Goal: Use online tool/utility: Use online tool/utility

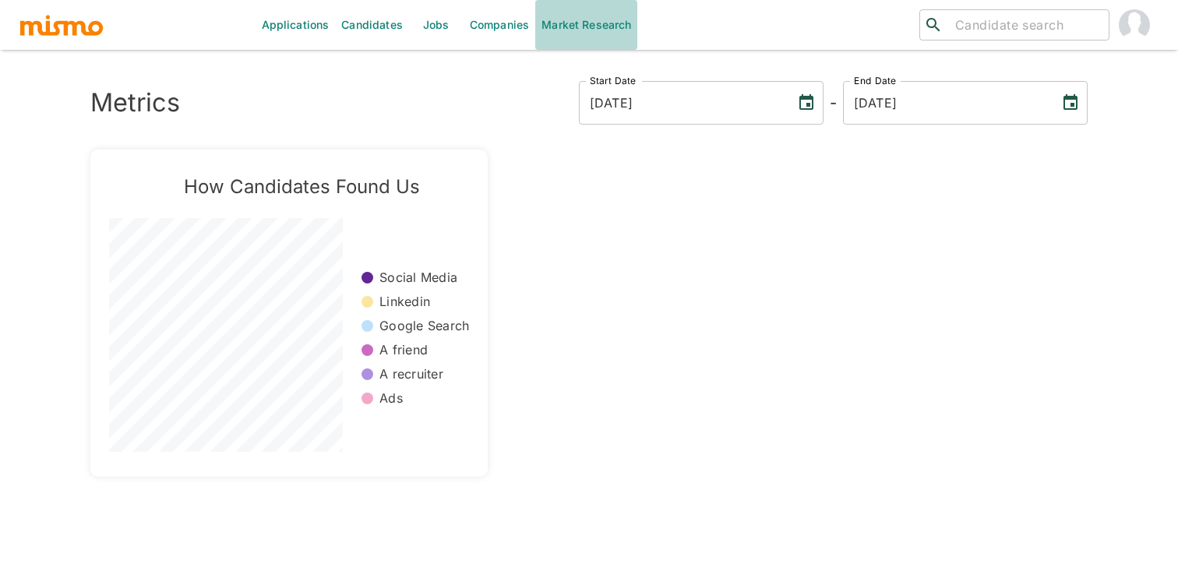
click at [575, 32] on link "Market Research" at bounding box center [586, 25] width 102 height 50
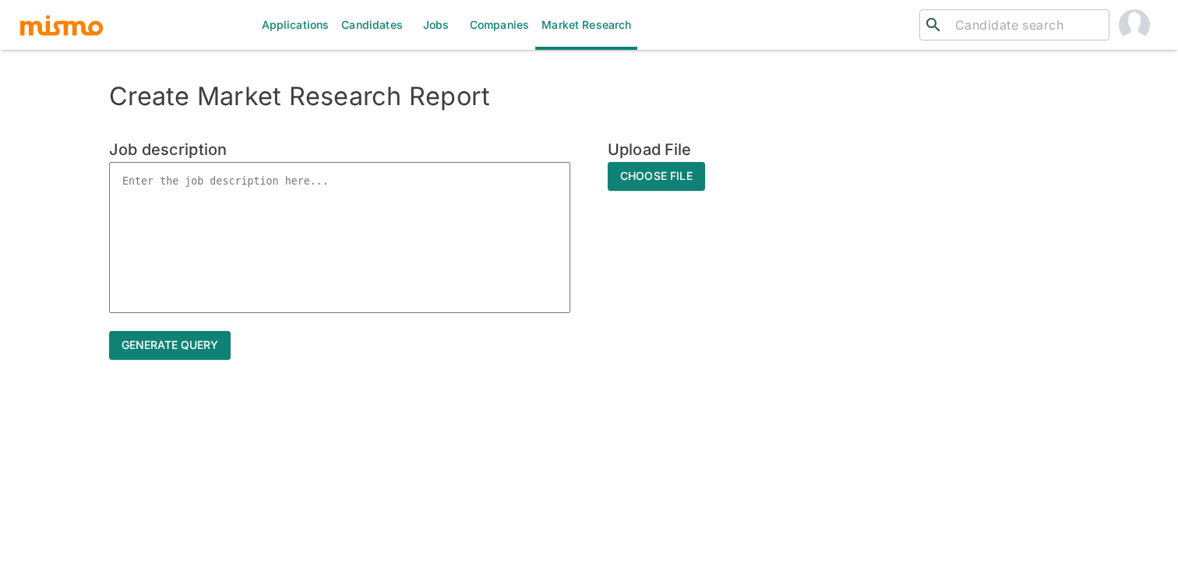
click at [466, 202] on textarea at bounding box center [339, 237] width 461 height 151
type textarea "c"
type textarea "x"
type textarea "cR"
type textarea "x"
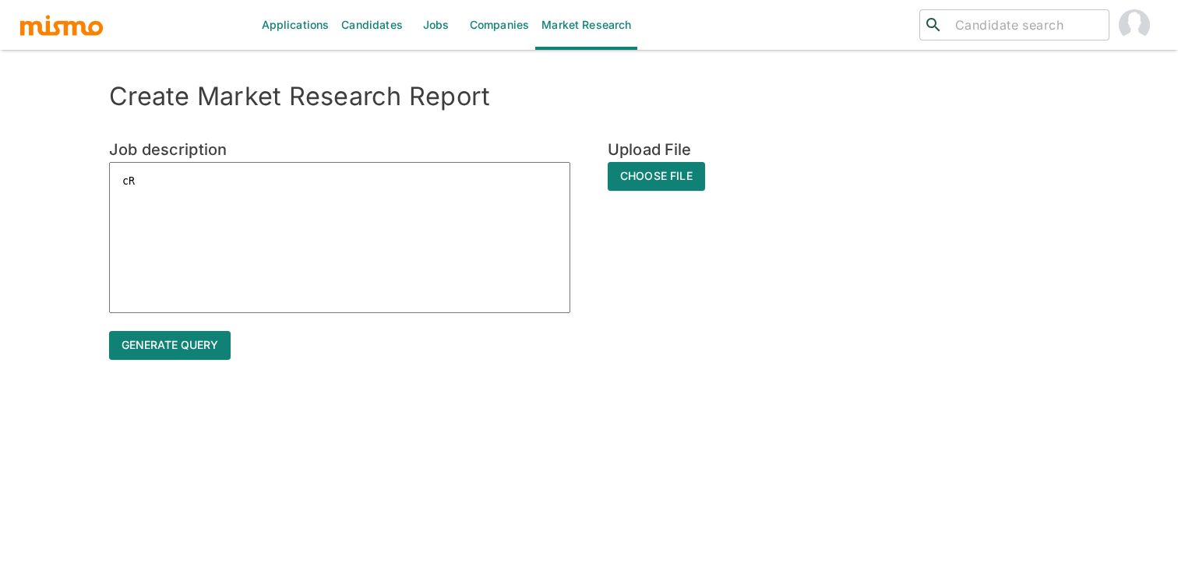
type textarea "cRI"
type textarea "x"
type textarea "cRIT"
type textarea "x"
type textarea "cRITI"
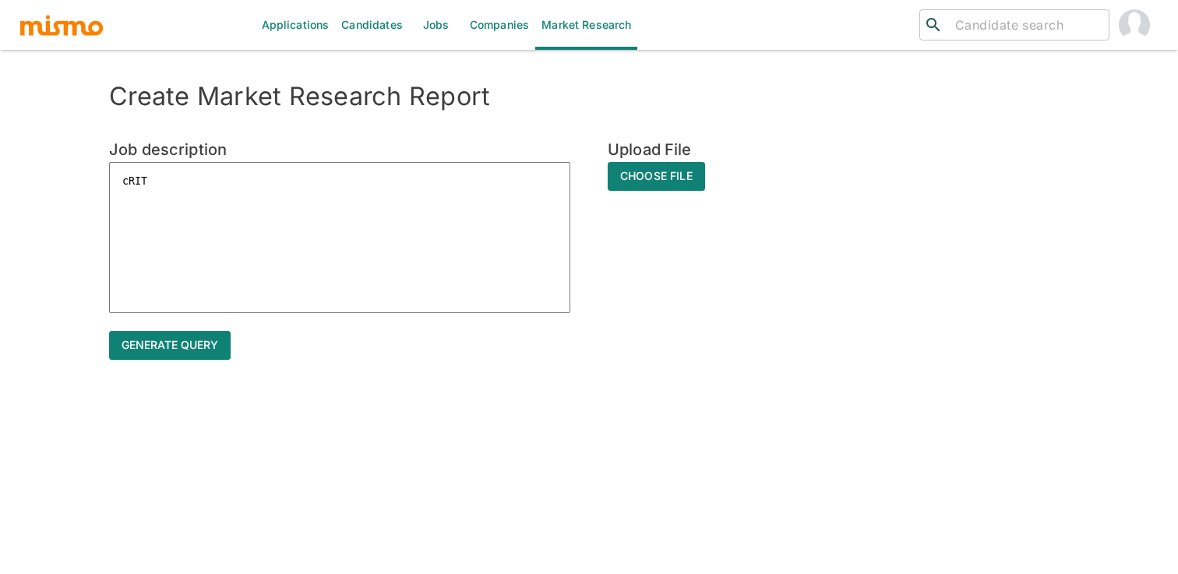
type textarea "x"
type textarea "cRITIA"
type textarea "x"
type textarea "cRITIAL"
type textarea "x"
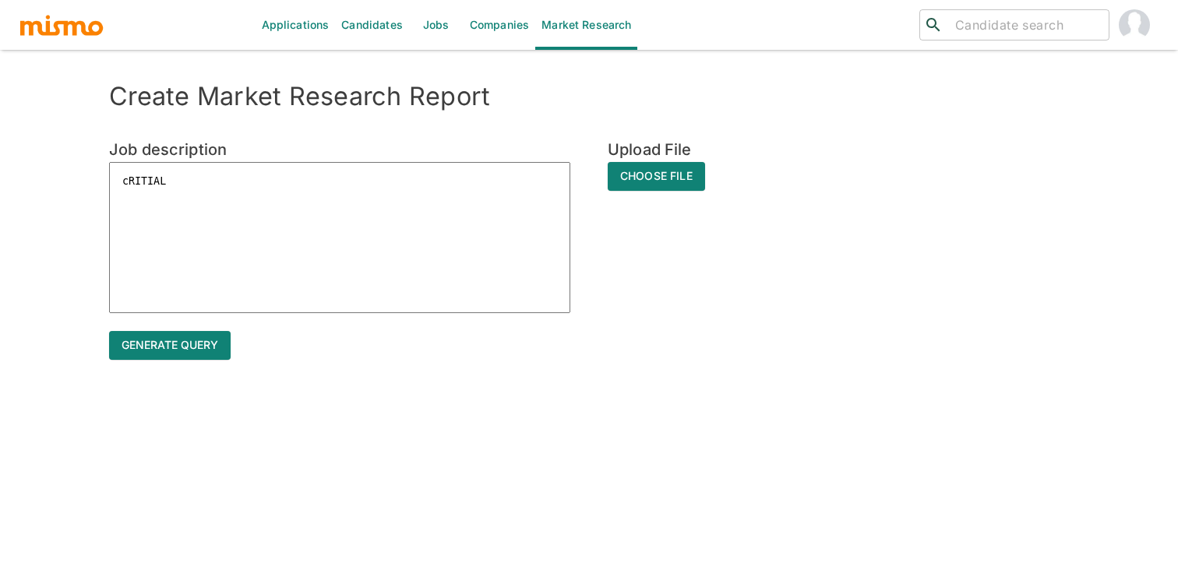
type textarea "cRITIA"
type textarea "x"
type textarea "cRITI"
type textarea "x"
type textarea "cRIT"
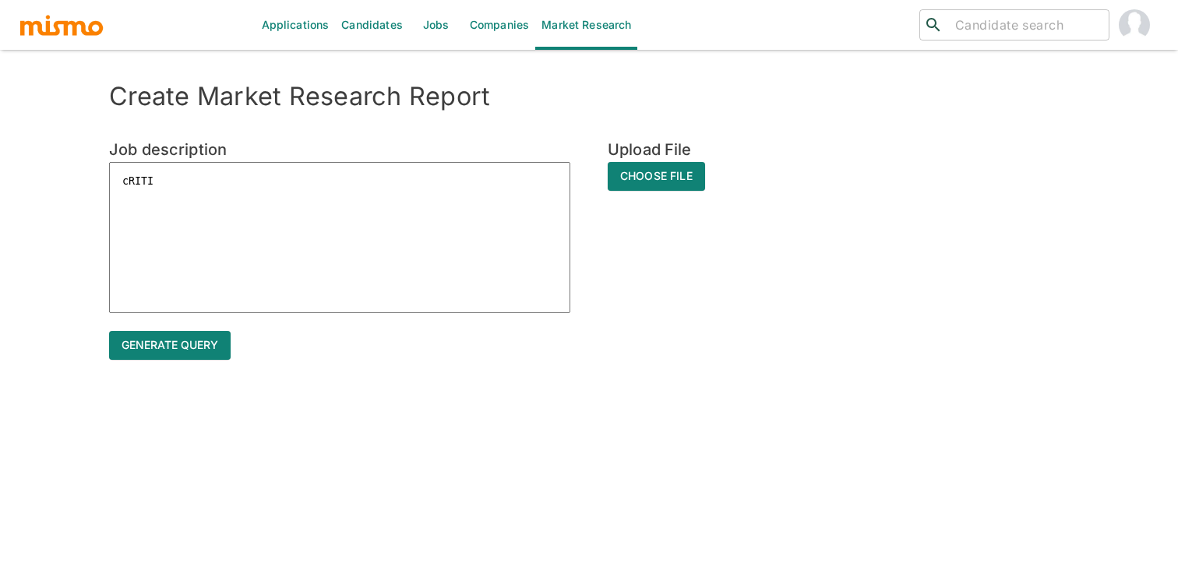
type textarea "x"
type textarea "cRI"
type textarea "x"
type textarea "cR"
type textarea "x"
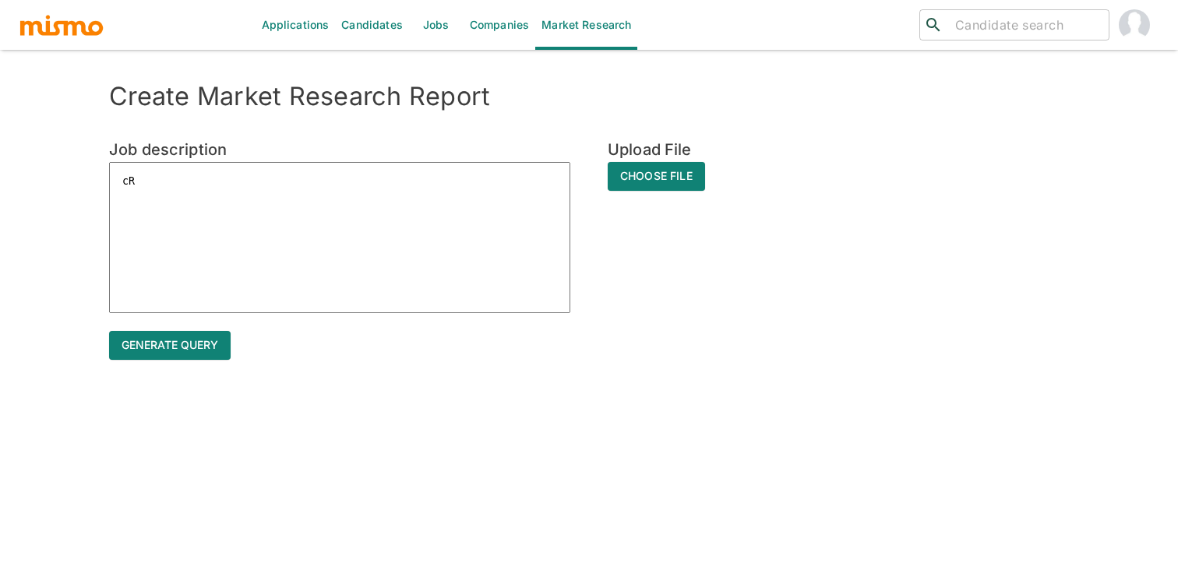
type textarea "c"
type textarea "x"
type textarea "C"
type textarea "x"
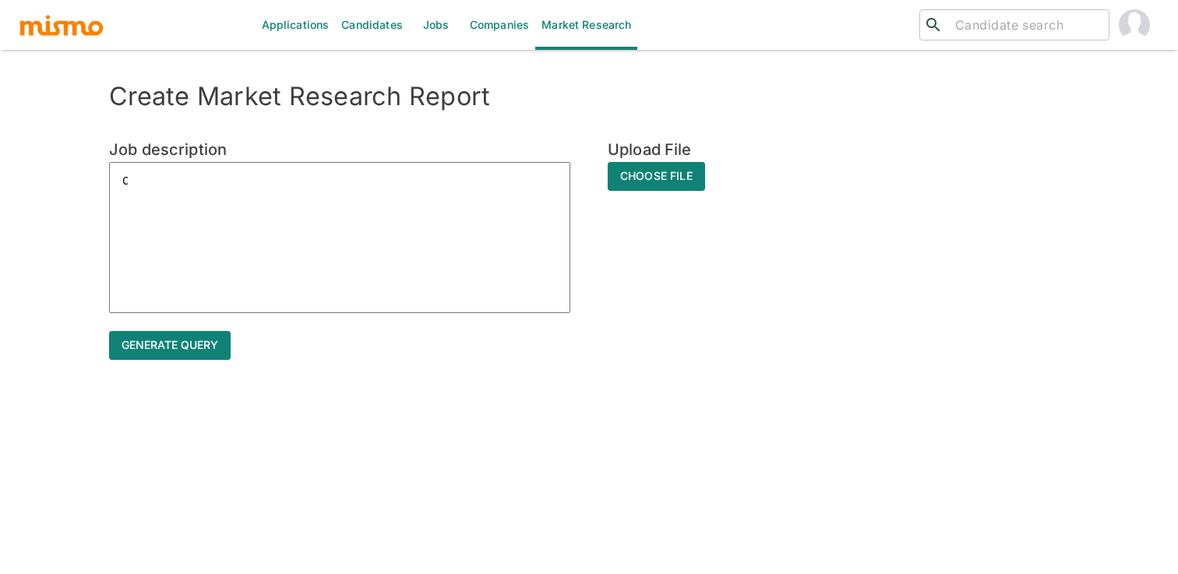
type textarea "Cr"
type textarea "x"
type textarea "Cri"
type textarea "x"
type textarea "Crit"
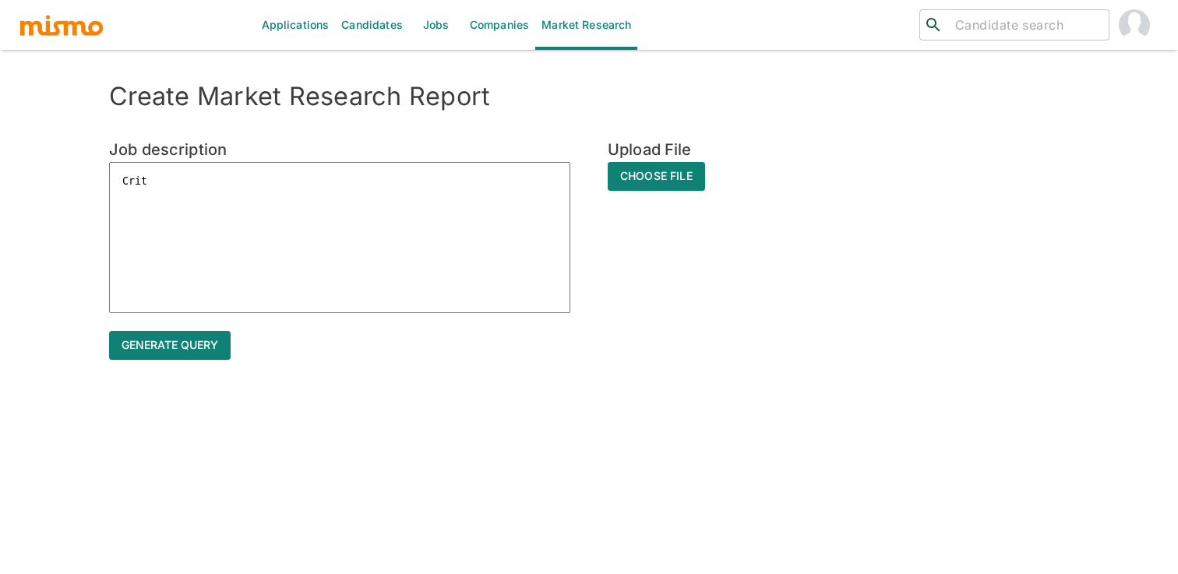
type textarea "x"
type textarea "Criti"
type textarea "x"
type textarea "Critic"
type textarea "x"
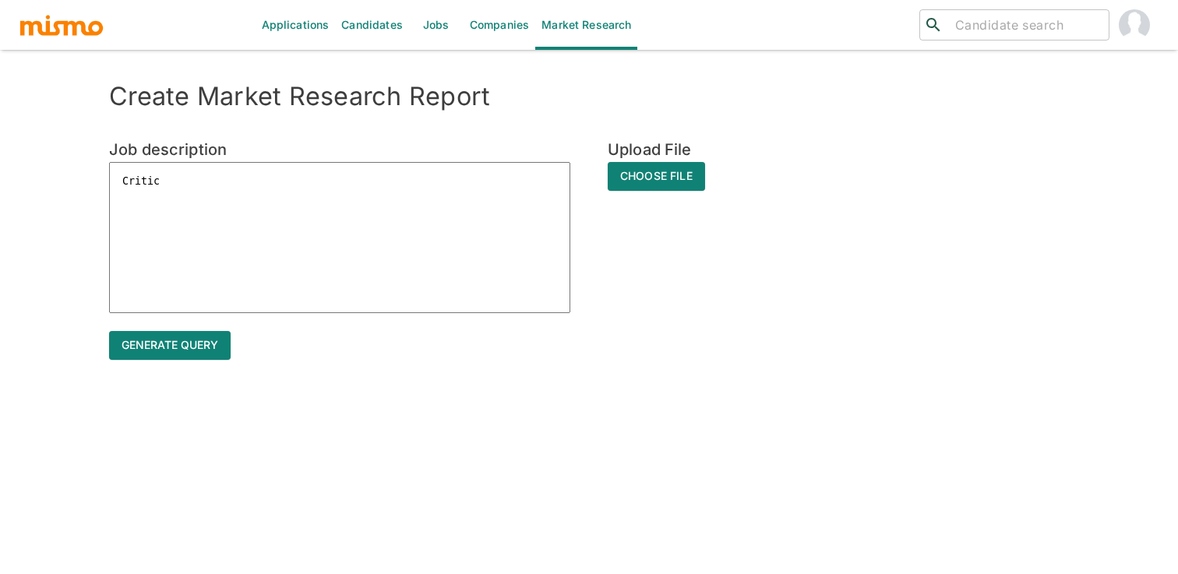
type textarea "Critica"
type textarea "x"
type textarea "Critical"
type textarea "x"
type textarea "Critical"
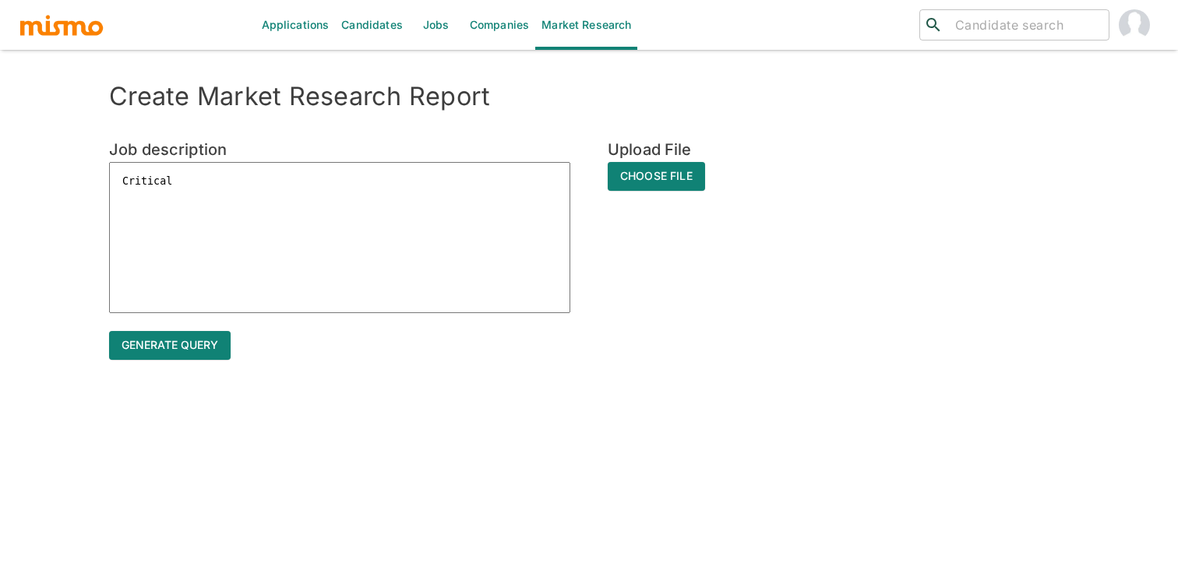
type textarea "x"
type textarea "Critical R"
type textarea "x"
type textarea "Critical Re"
type textarea "x"
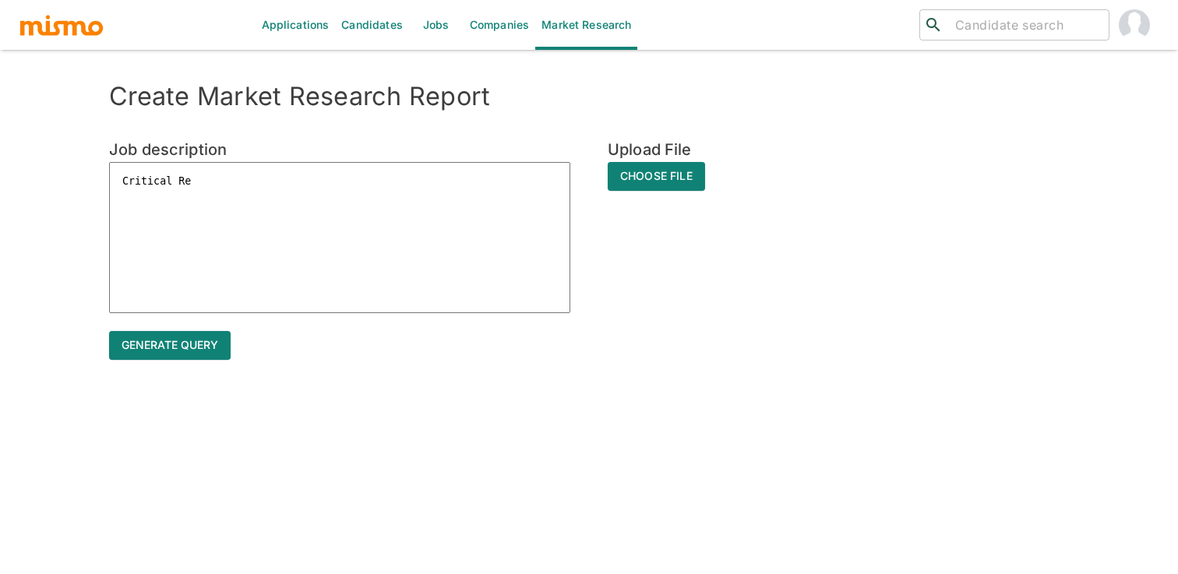
type textarea "Critical Req"
type textarea "x"
type textarea "Critical Requ"
type textarea "x"
type textarea "Critical Requi"
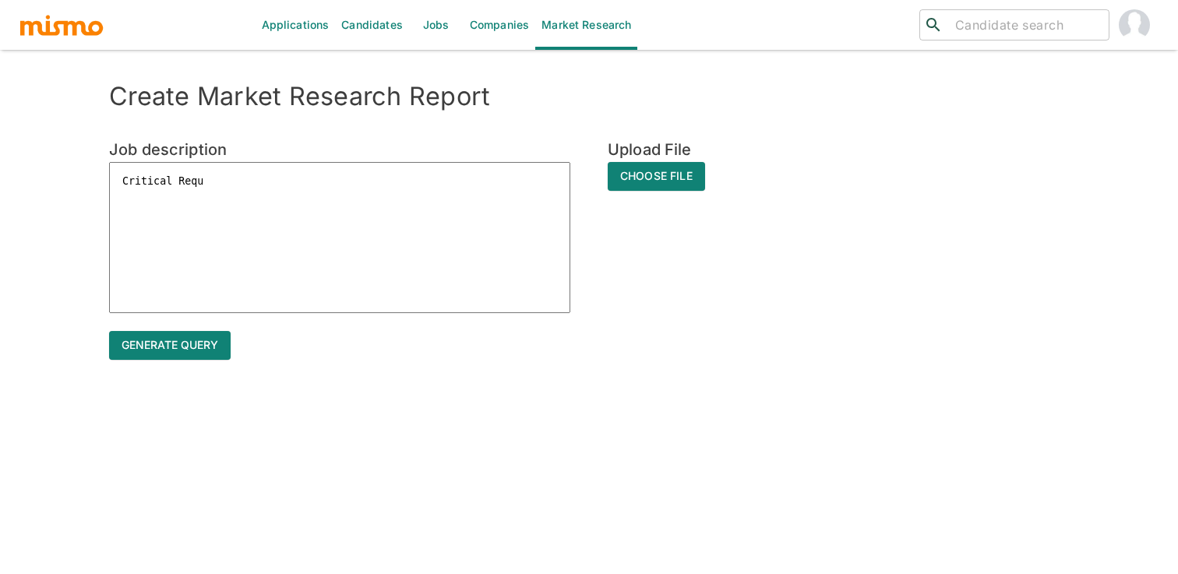
type textarea "x"
type textarea "Critical Requir"
type textarea "x"
type textarea "Critical Require"
type textarea "x"
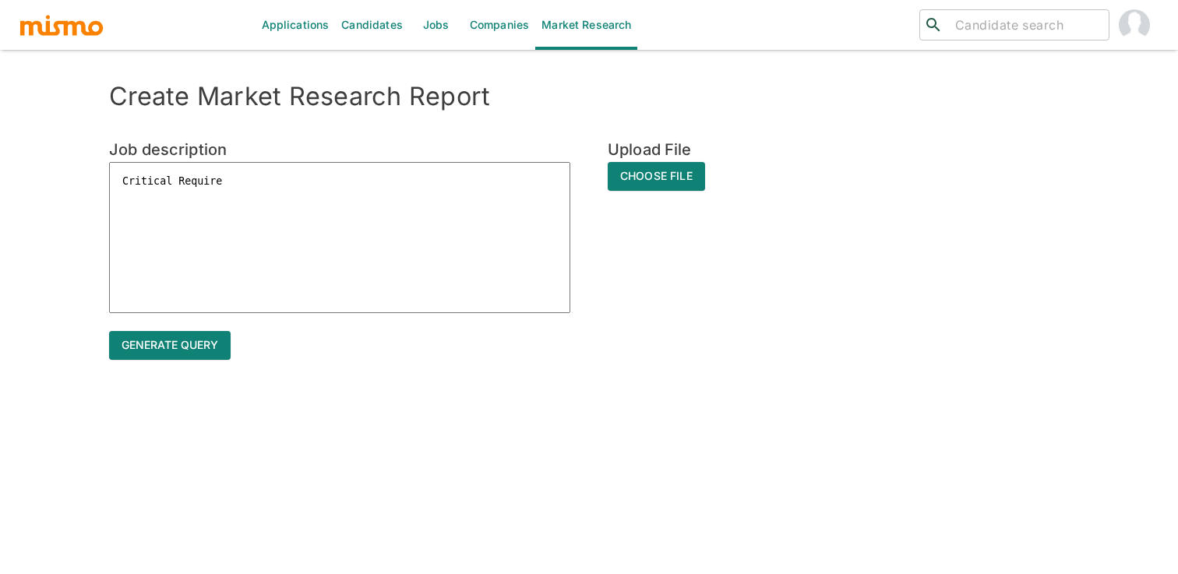
type textarea "Critical Requirem"
type textarea "x"
type textarea "Critical Requireme"
type textarea "x"
type textarea "Critical Requiremen"
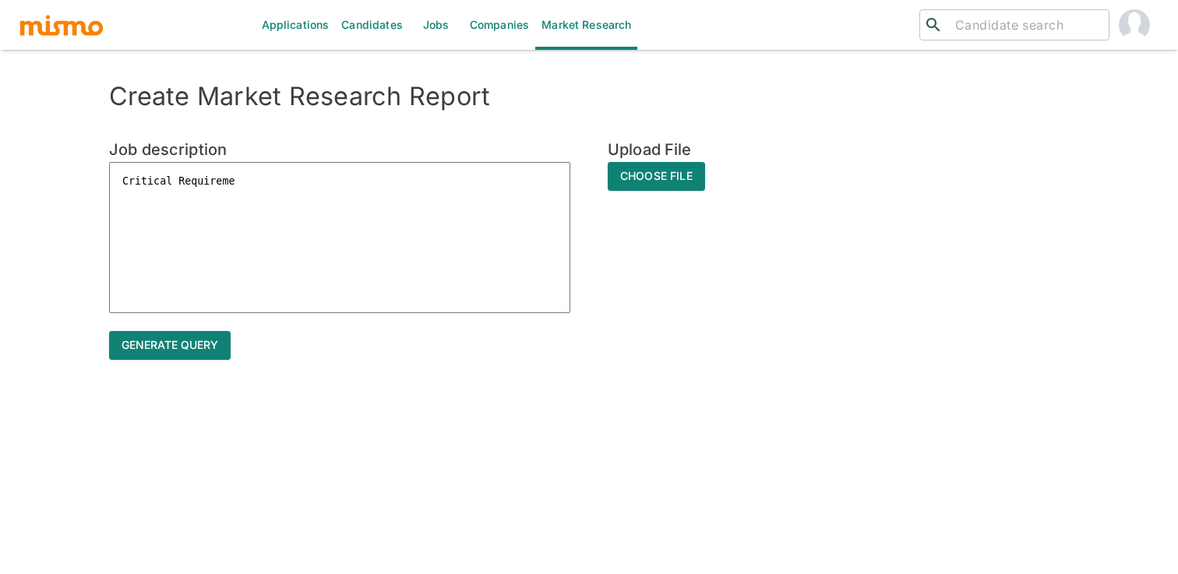
type textarea "x"
type textarea "Critical Requirement"
type textarea "x"
type textarea "Critical Requirements"
type textarea "x"
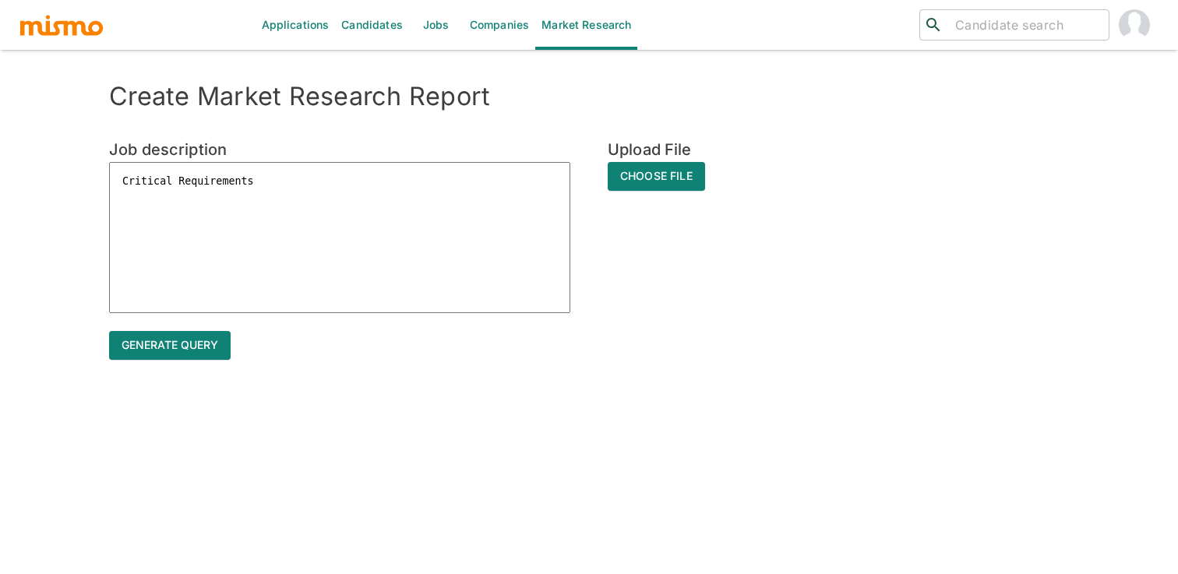
type textarea "Critical Requirements:"
type textarea "x"
type textarea "Critical Requirements:"
type textarea "x"
paste textarea ""Minimum four (4) years experience in project or program management within digi…"
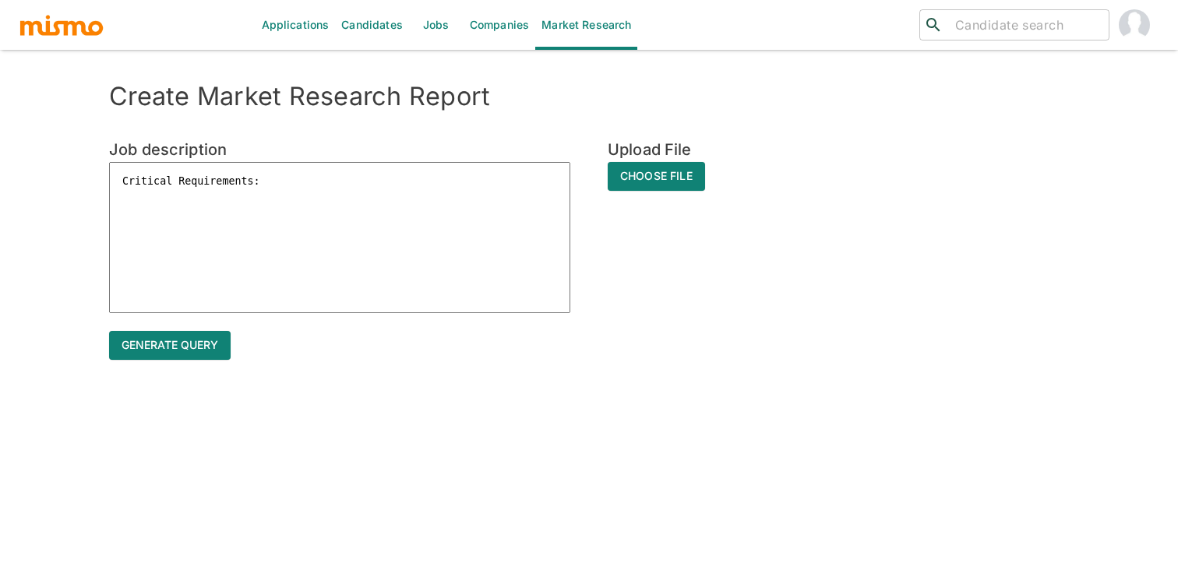
type textarea "Critical Requirements: "Minimum four (4) years experience in project or program…"
type textarea "x"
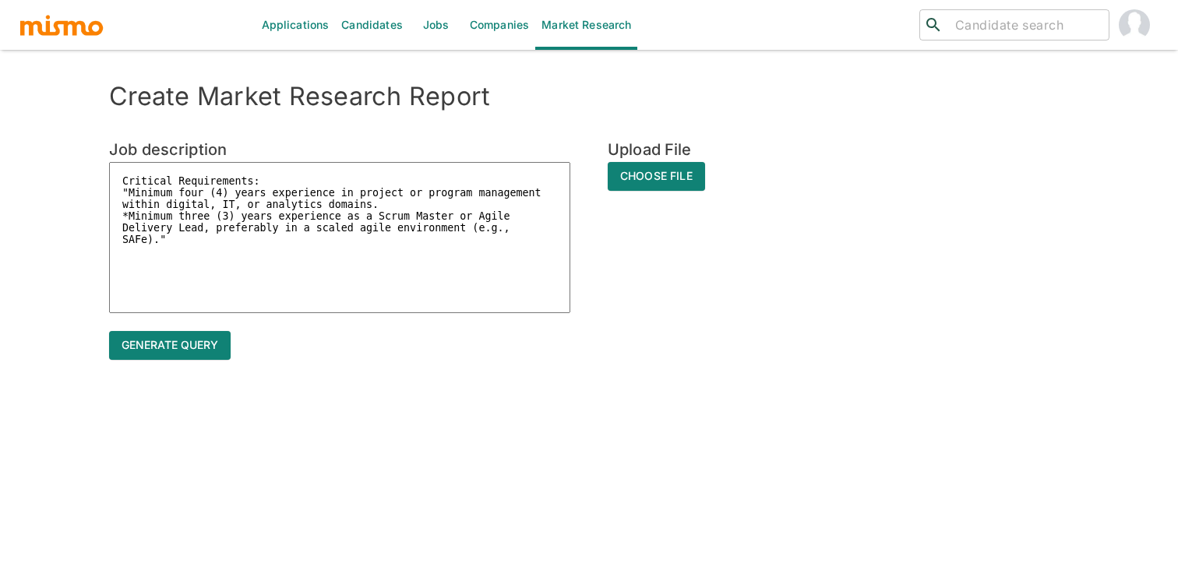
type textarea "Critical Requirements: "Minimum four (4) years experience in project or program…"
type textarea "x"
type textarea "Critical Requirements: "Minimum four (4) years experience in project or program…"
type textarea "x"
type textarea "Critical Requirements: "Minimum four (4) years experience in project or program…"
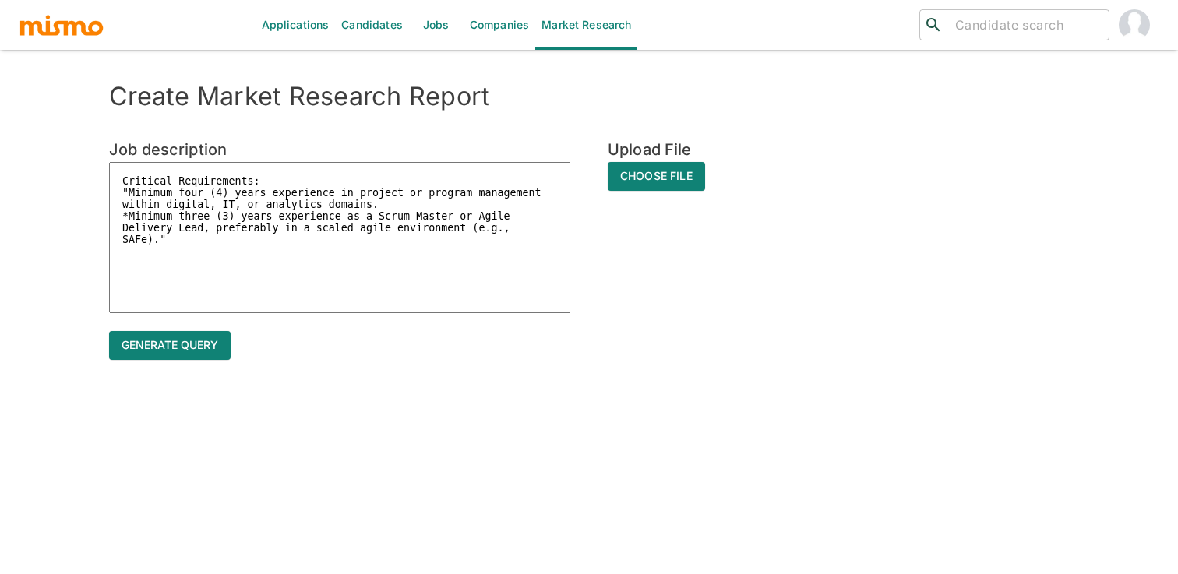
type textarea "x"
type textarea "Critical Requirements: "Minimum four (4) years experience in project or program…"
type textarea "x"
type textarea "Critical Requirements: "Minimum four (4) years experience in project or program…"
type textarea "x"
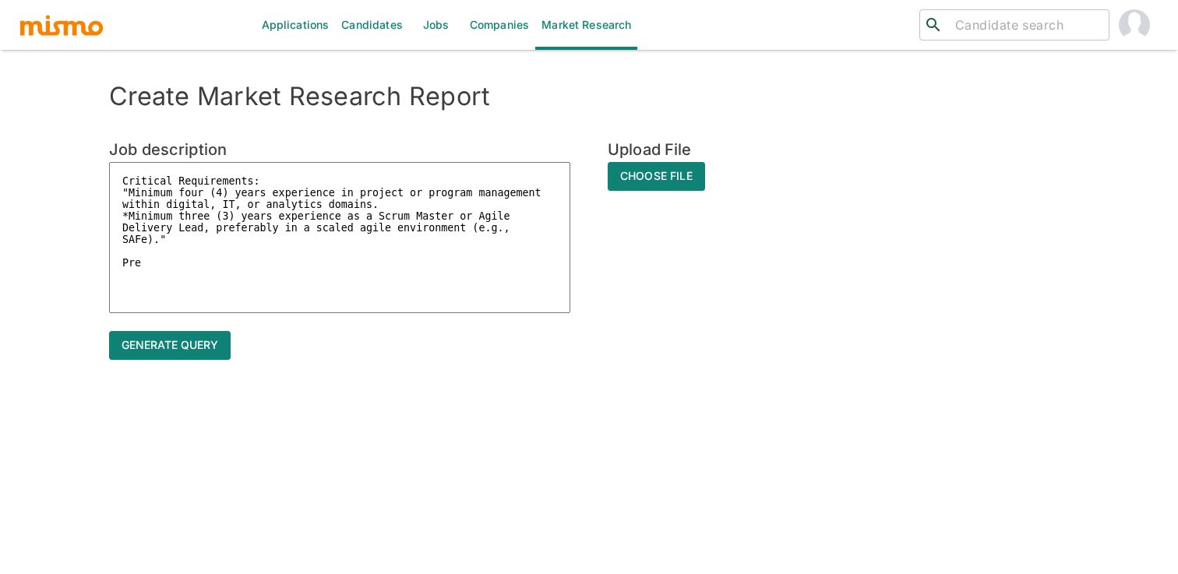
type textarea "Critical Requirements: "Minimum four (4) years experience in project or program…"
type textarea "x"
type textarea "Critical Requirements: "Minimum four (4) years experience in project or program…"
type textarea "x"
type textarea "Critical Requirements: "Minimum four (4) years experience in project or program…"
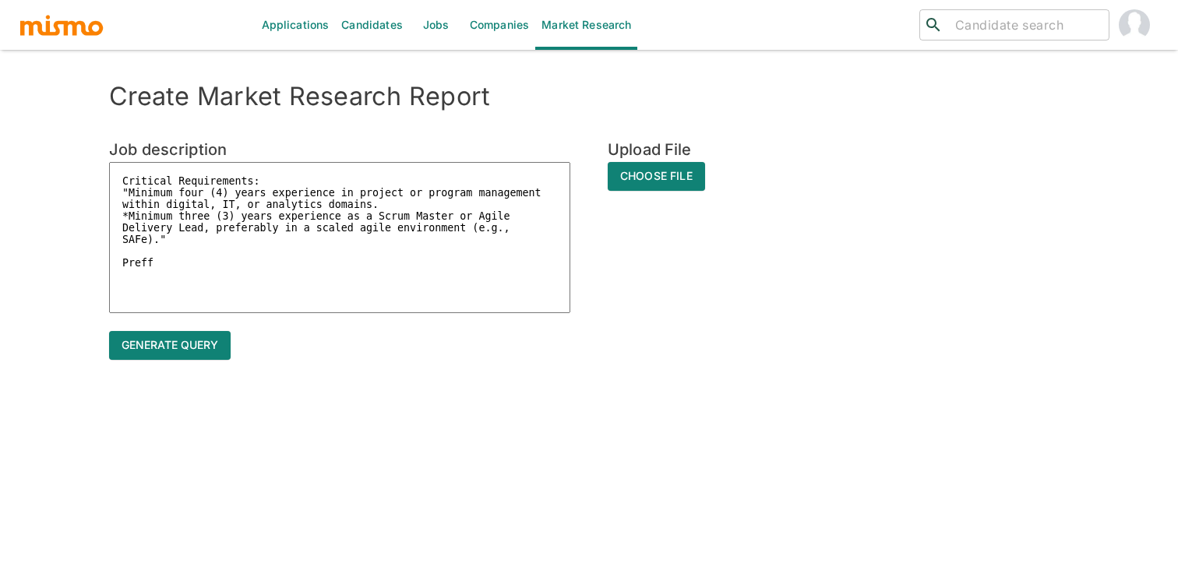
type textarea "x"
type textarea "Critical Requirements: "Minimum four (4) years experience in project or program…"
type textarea "x"
type textarea "Critical Requirements: "Minimum four (4) years experience in project or program…"
type textarea "x"
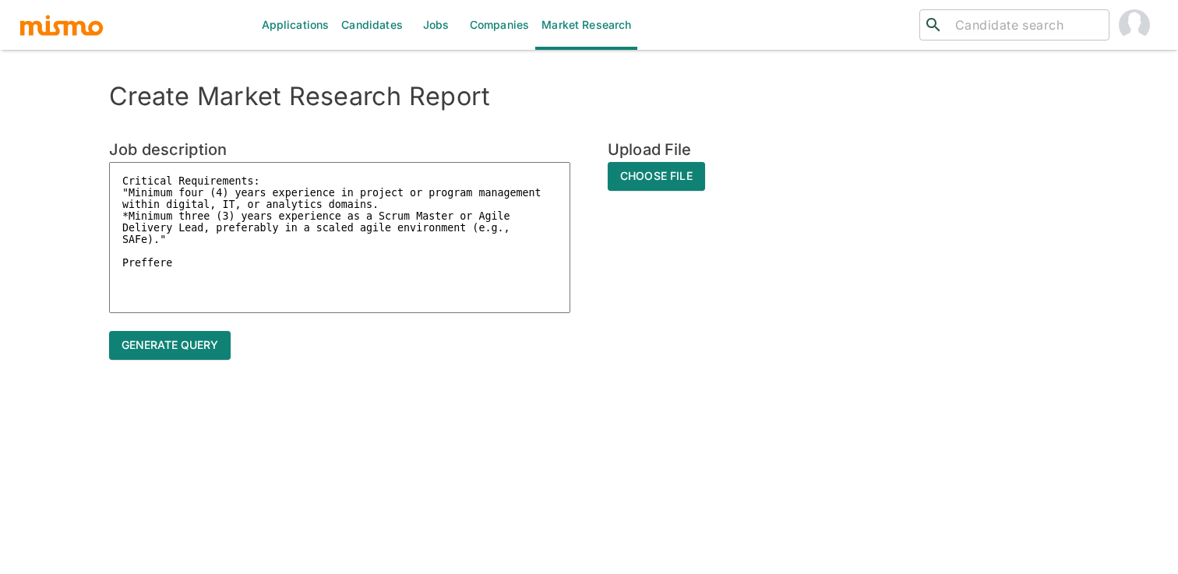
type textarea "Critical Requirements: "Minimum four (4) years experience in project or program…"
type textarea "x"
type textarea "Critical Requirements: "Minimum four (4) years experience in project or program…"
type textarea "x"
type textarea "Critical Requirements: "Minimum four (4) years experience in project or program…"
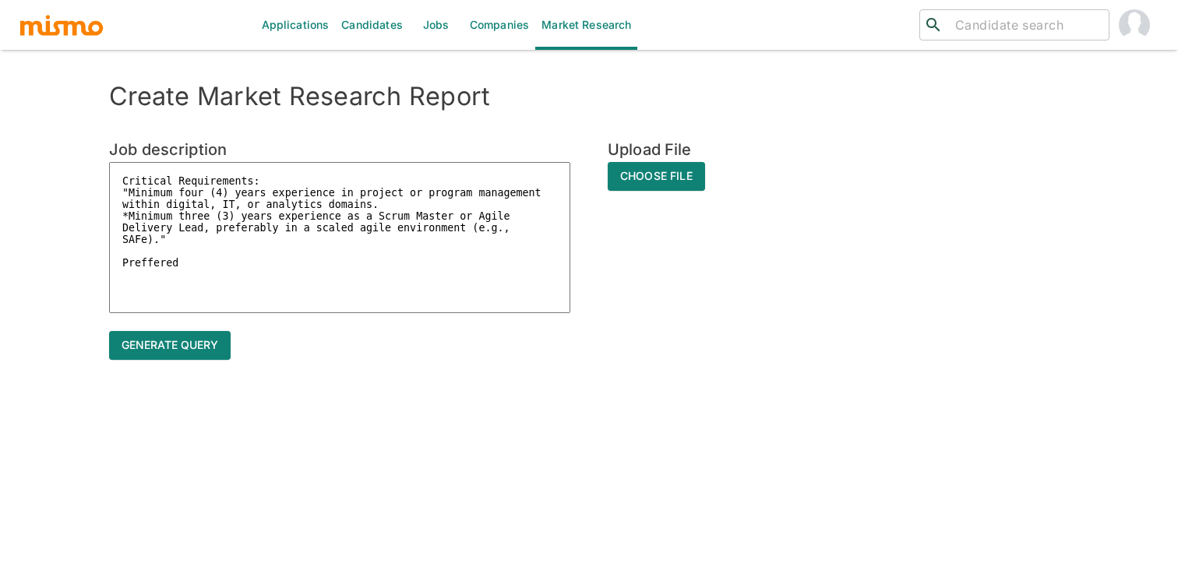
type textarea "x"
type textarea "Critical Requirements: "Minimum four (4) years experience in project or program…"
type textarea "x"
type textarea "Critical Requirements: "Minimum four (4) years experience in project or program…"
type textarea "x"
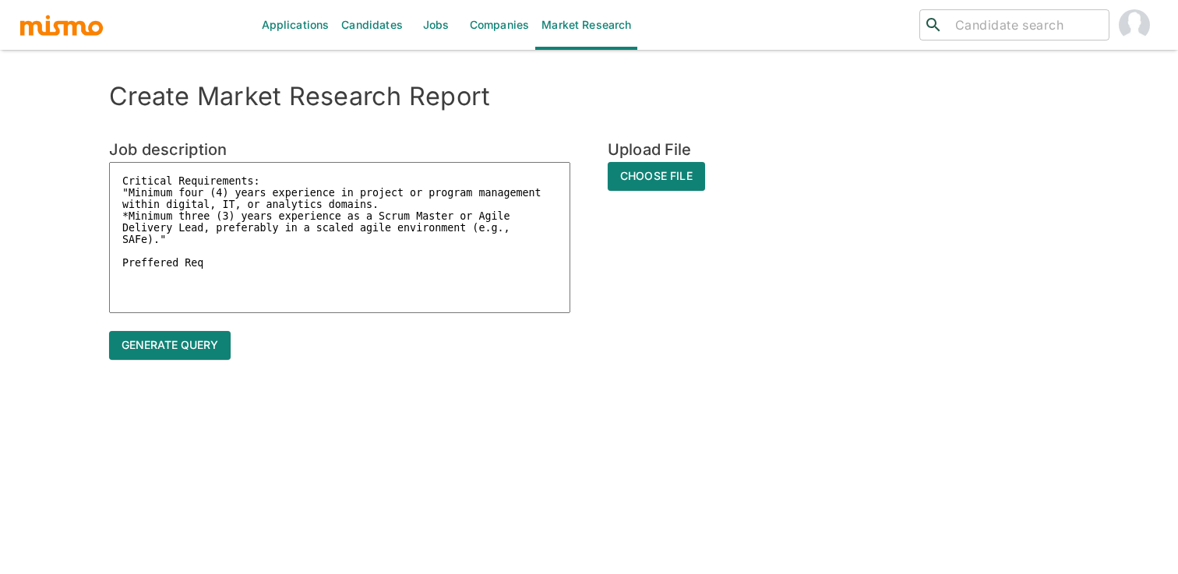
type textarea "Critical Requirements: "Minimum four (4) years experience in project or program…"
type textarea "x"
type textarea "Critical Requirements: "Minimum four (4) years experience in project or program…"
type textarea "x"
type textarea "Critical Requirements: "Minimum four (4) years experience in project or program…"
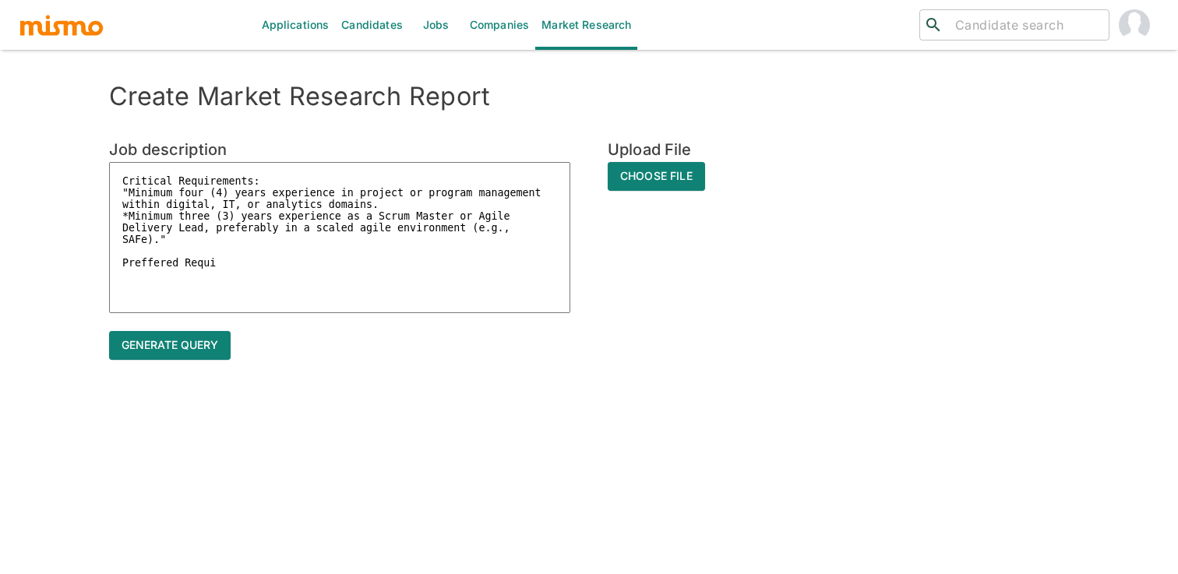
type textarea "x"
type textarea "Critical Requirements: "Minimum four (4) years experience in project or program…"
type textarea "x"
type textarea "Critical Requirements: "Minimum four (4) years experience in project or program…"
type textarea "x"
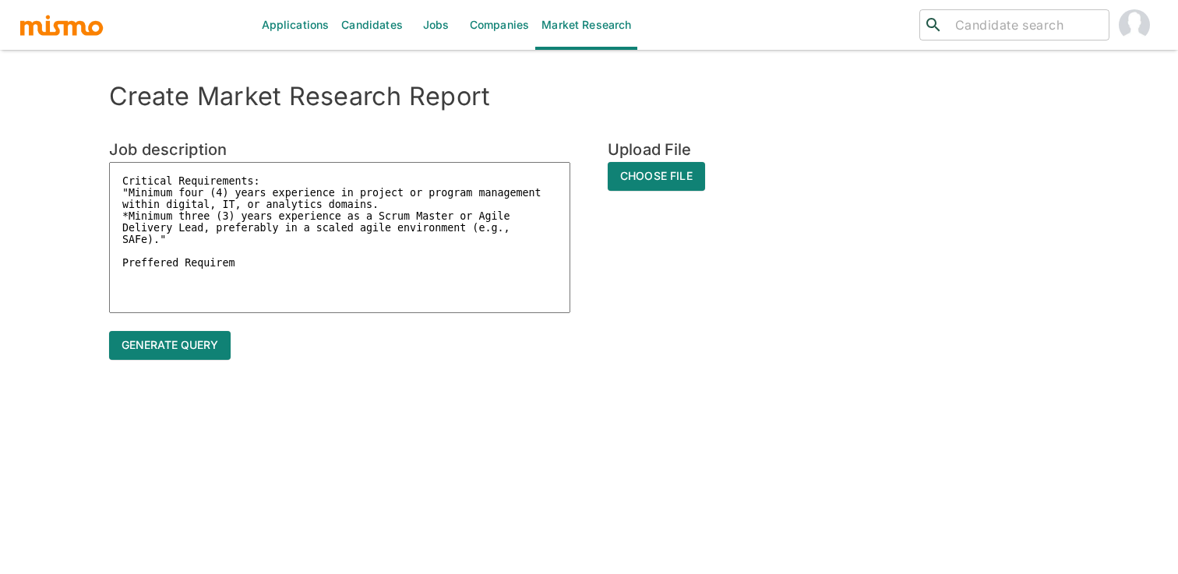
type textarea "Critical Requirements: "Minimum four (4) years experience in project or program…"
type textarea "x"
type textarea "Critical Requirements: "Minimum four (4) years experience in project or program…"
type textarea "x"
type textarea "Critical Requirements: "Minimum four (4) years experience in project or program…"
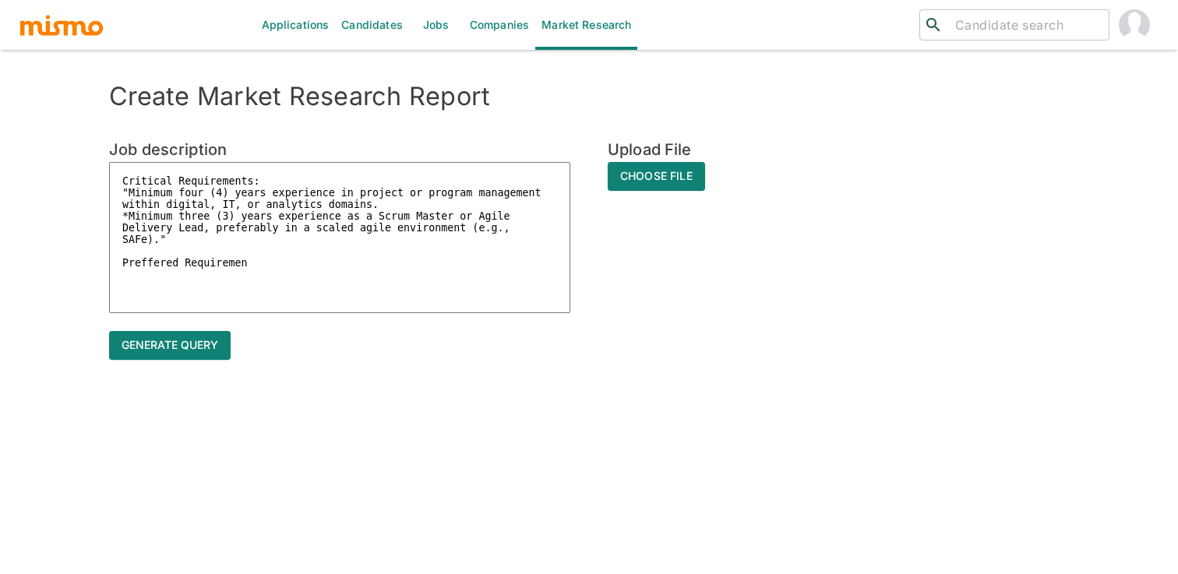
type textarea "x"
type textarea "Critical Requirements: "Minimum four (4) years experience in project or program…"
type textarea "x"
type textarea "Critical Requirements: "Minimum four (4) years experience in project or program…"
type textarea "x"
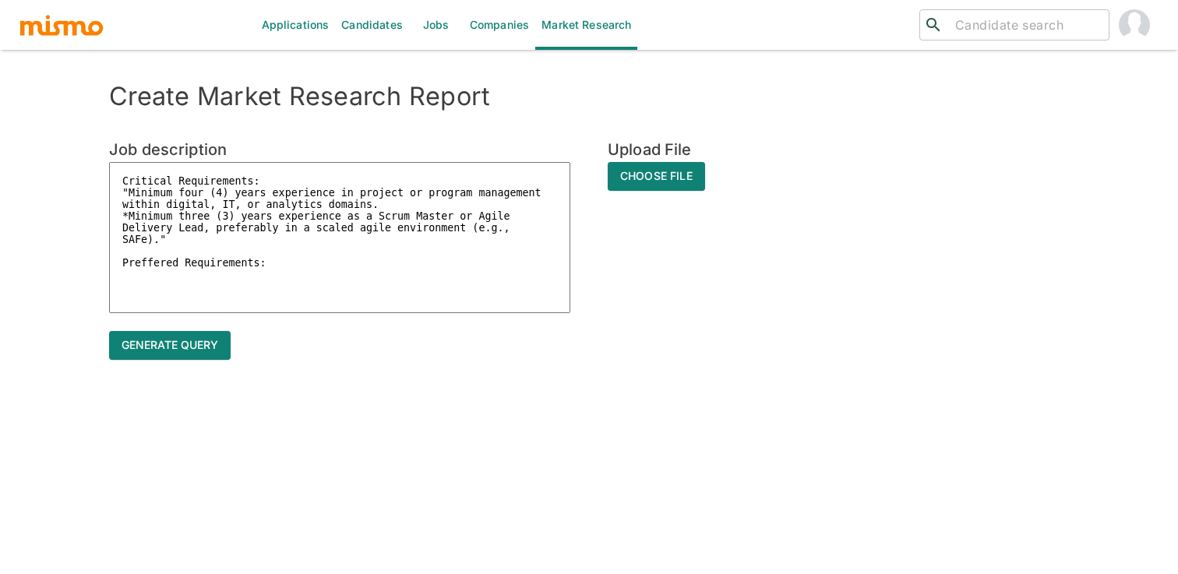
click at [149, 262] on textarea "Critical Requirements: "Minimum four (4) years experience in project or program…" at bounding box center [339, 237] width 461 height 151
type textarea "Critical Requirements: "Minimum four (4) years experience in project or program…"
type textarea "x"
click at [252, 259] on textarea "Critical Requirements: "Minimum four (4) years experience in project or program…" at bounding box center [339, 237] width 461 height 151
click at [281, 266] on textarea "Critical Requirements: "Minimum four (4) years experience in project or program…" at bounding box center [339, 237] width 461 height 151
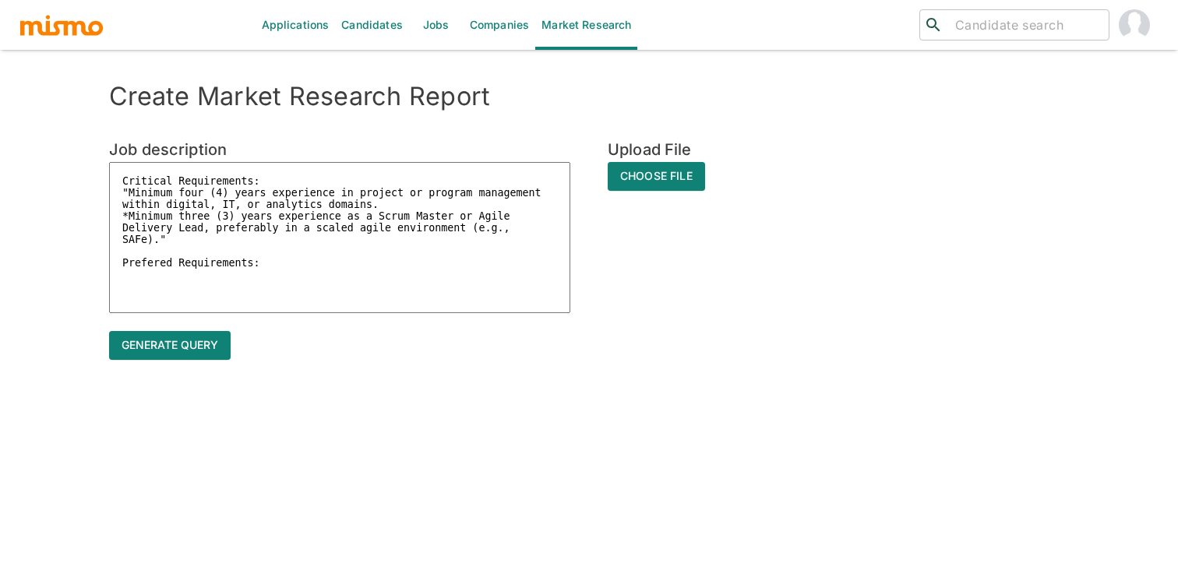
type textarea "Critical Requirements: "Minimum four (4) years experience in project or program…"
type textarea "x"
click at [160, 269] on textarea "Critical Requirements: "Minimum four (4) years experience in project or program…" at bounding box center [339, 237] width 461 height 151
type textarea "Critical Requirements: "Minimum four (4) years experience in project or program…"
type textarea "x"
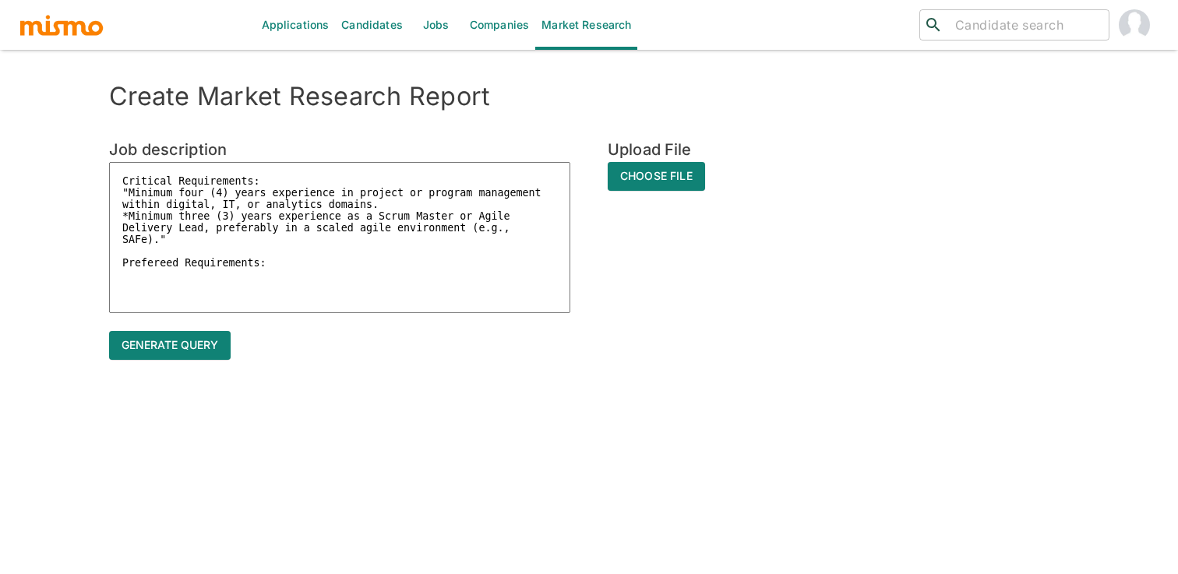
type textarea "Critical Requirements: "Minimum four (4) years experience in project or program…"
type textarea "x"
type textarea "Critical Requirements: "Minimum four (4) years experience in project or program…"
type textarea "x"
click at [346, 270] on textarea "Critical Requirements: "Minimum four (4) years experience in project or program…" at bounding box center [339, 237] width 461 height 151
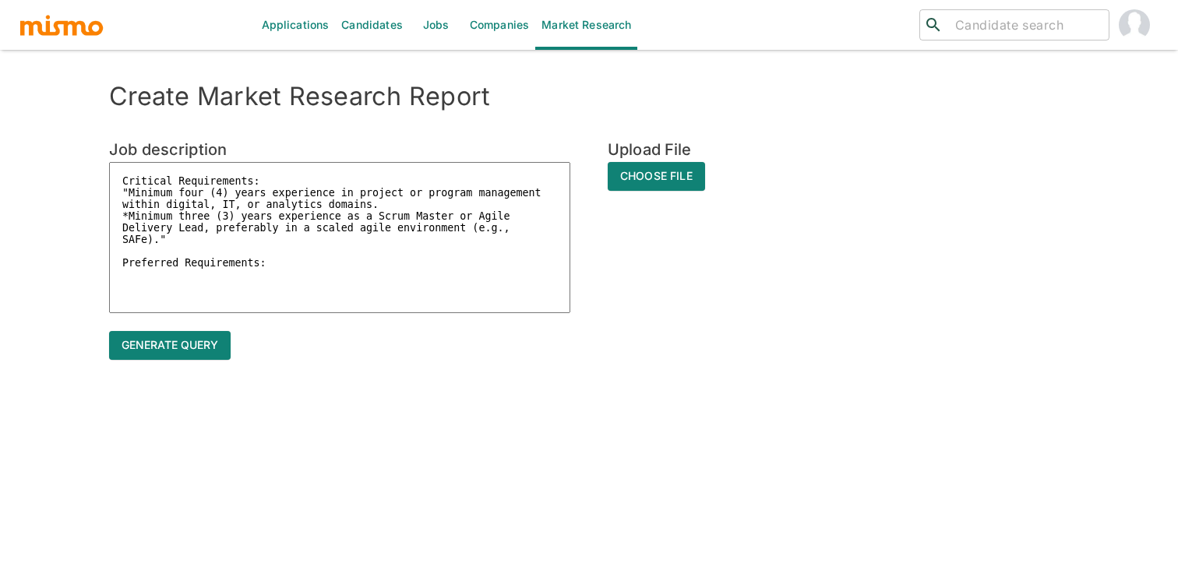
click at [335, 297] on textarea "Critical Requirements: "Minimum four (4) years experience in project or program…" at bounding box center [339, 237] width 461 height 151
paste textarea ""Experience managing projects and programs involving Adobe Experience Cloud pro…"
type textarea "Critical Requirements: "Minimum four (4) years experience in project or program…"
type textarea "x"
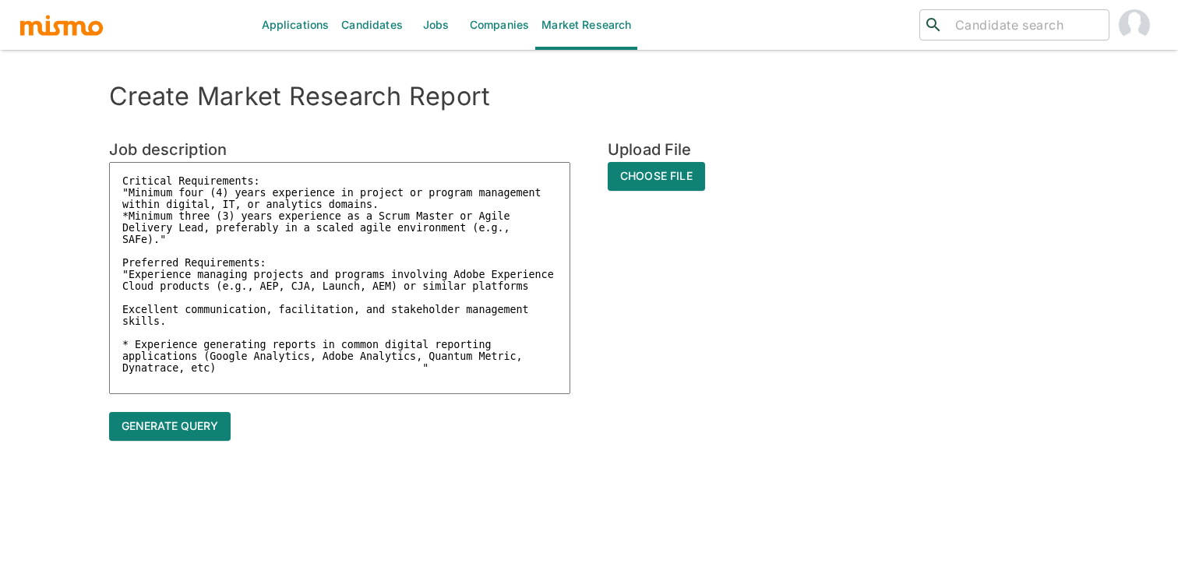
type textarea "Critical Requirements: "Minimum four (4) years experience in project or program…"
type textarea "x"
type textarea "Critical Requirements: "Minimum four (4) years experience in project or program…"
type textarea "x"
type textarea "Critical Requirements: "Minimum four (4) years experience in project or program…"
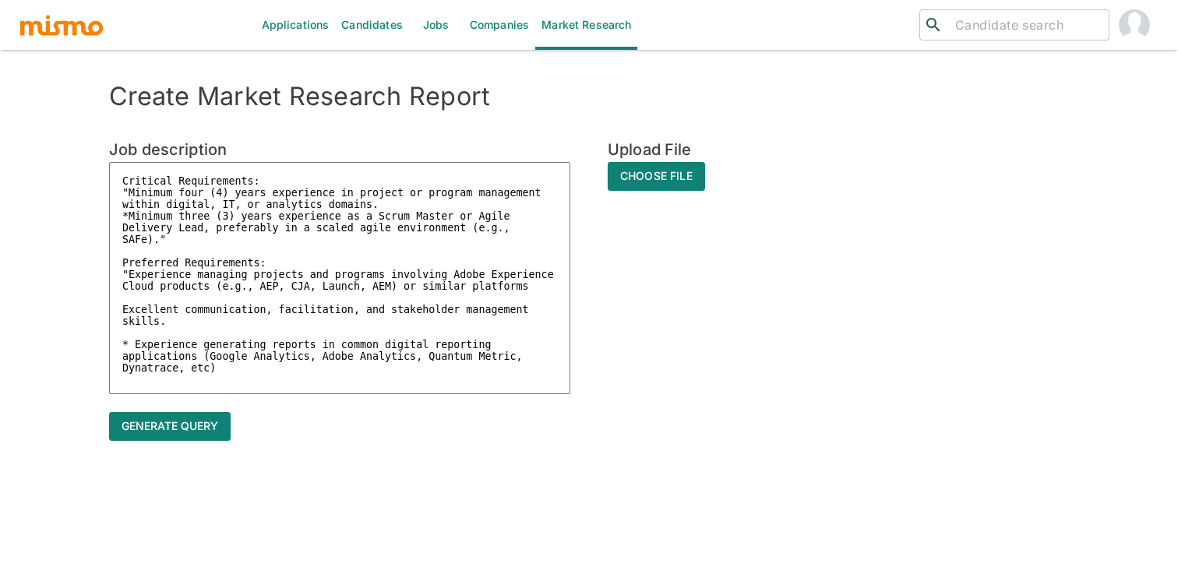
type textarea "x"
type textarea "Critical Requirements: "Minimum four (4) years experience in project or program…"
type textarea "x"
type textarea "Critical Requirements: "Minimum four (4) years experience in project or program…"
type textarea "x"
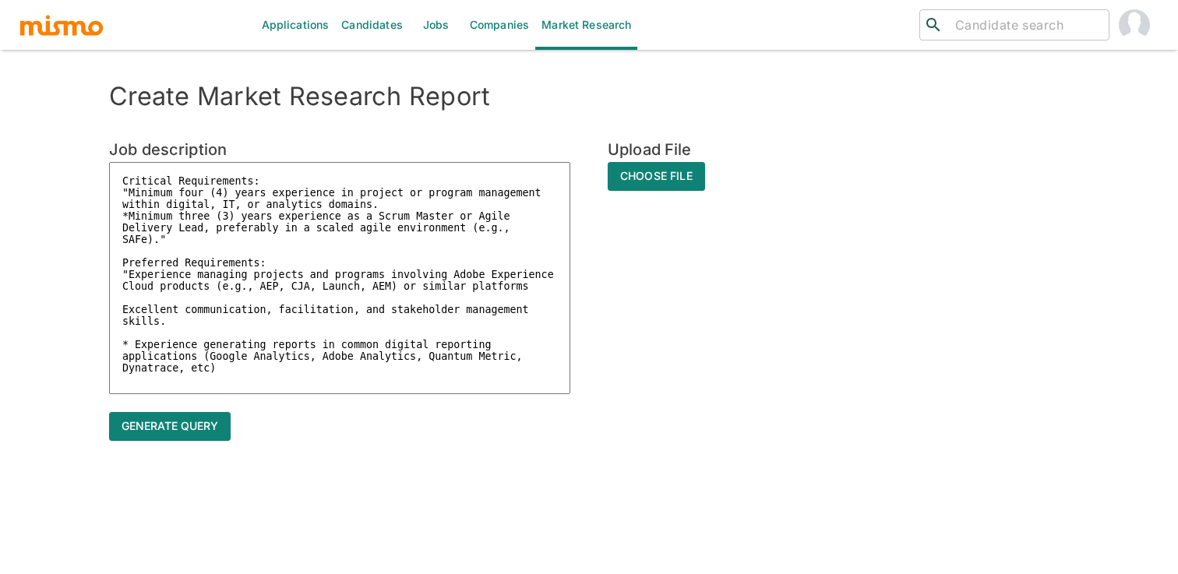
click at [125, 185] on textarea "Critical Requirements: "Minimum four (4) years experience in project or program…" at bounding box center [339, 278] width 461 height 232
paste textarea "Job Summary "In addition to the responsibilities listed below, This individual …"
type textarea "Job Summary "In addition to the responsibilities listed below, This individual …"
type textarea "x"
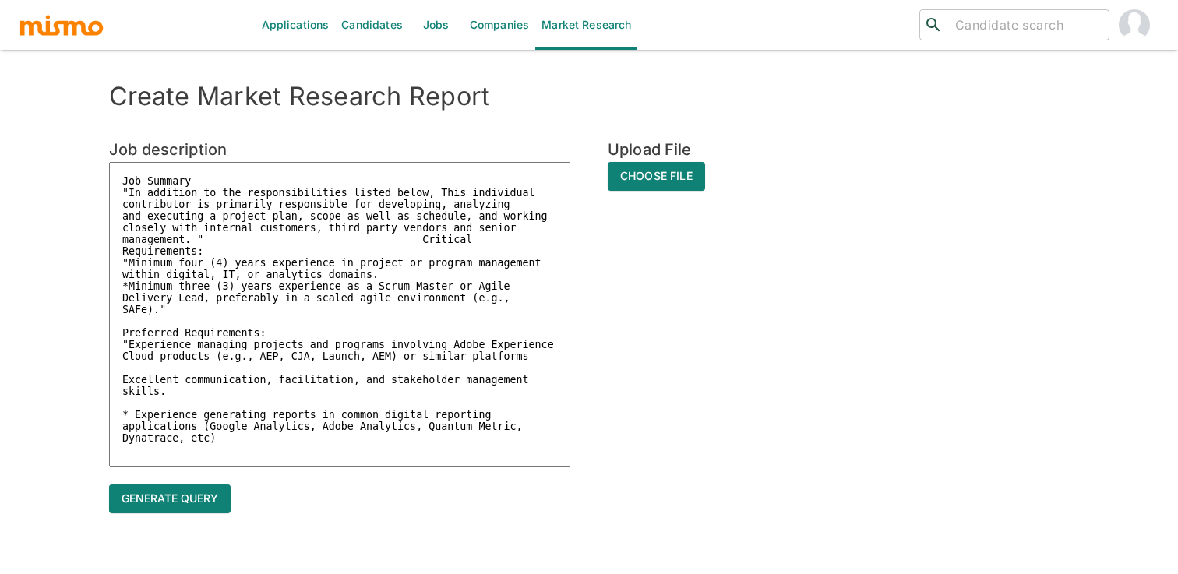
type textarea "Job Summary "In addition to the responsibilities listed below, This individual …"
type textarea "x"
type textarea "Job Summary "In addition to the responsibilities listed below, This individual …"
type textarea "x"
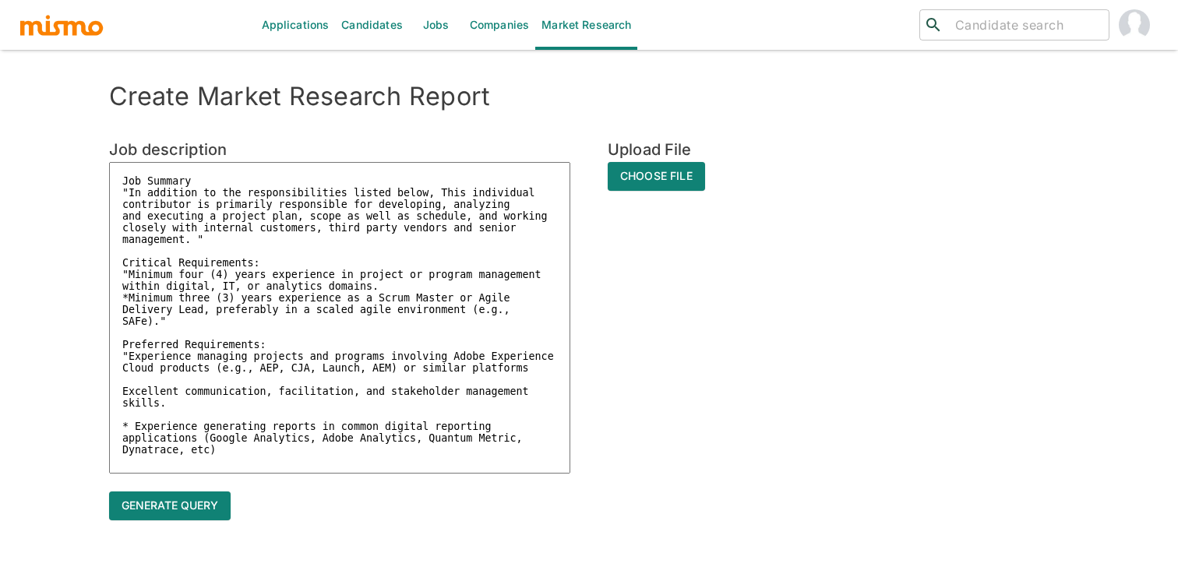
click at [257, 241] on textarea "Job Summary "In addition to the responsibilities listed below, This individual …" at bounding box center [339, 318] width 461 height 312
type textarea "Job Summary "In addition to the responsibilities listed below, This individual …"
type textarea "x"
type textarea "Job Summary "In addition to the responsibilities listed below, This individual …"
type textarea "x"
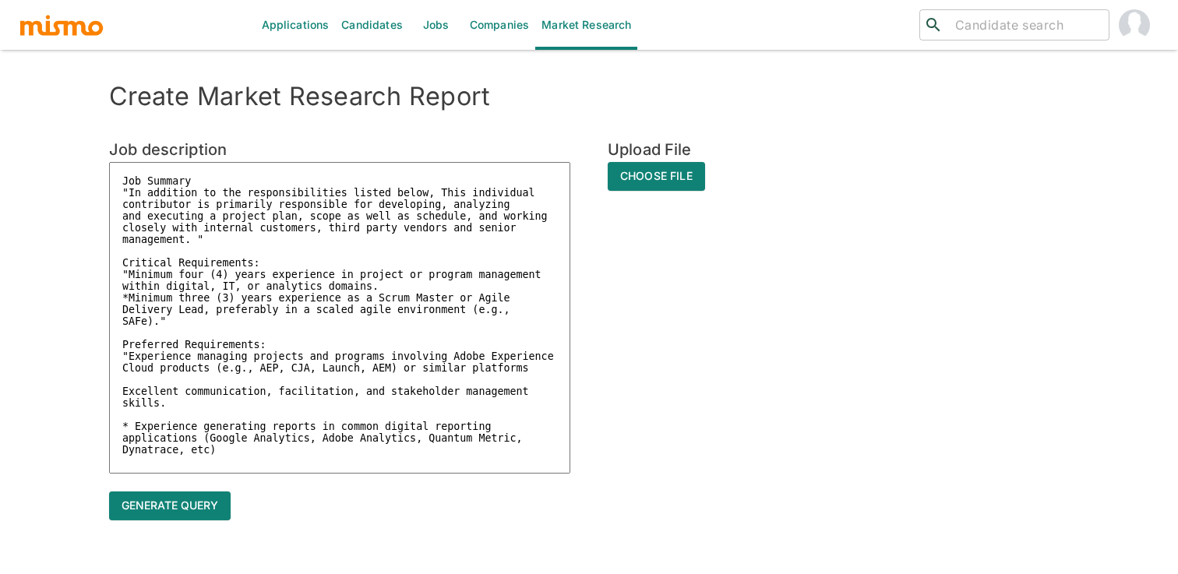
type textarea "Job Summary "In addition to the responsibilities listed below, This individual …"
type textarea "x"
type textarea "Job Summary "In addition to the responsibilities listed below, This individual …"
type textarea "x"
click at [126, 192] on textarea "Job Summary "In addition to the responsibilities listed below, This individual …" at bounding box center [339, 318] width 461 height 312
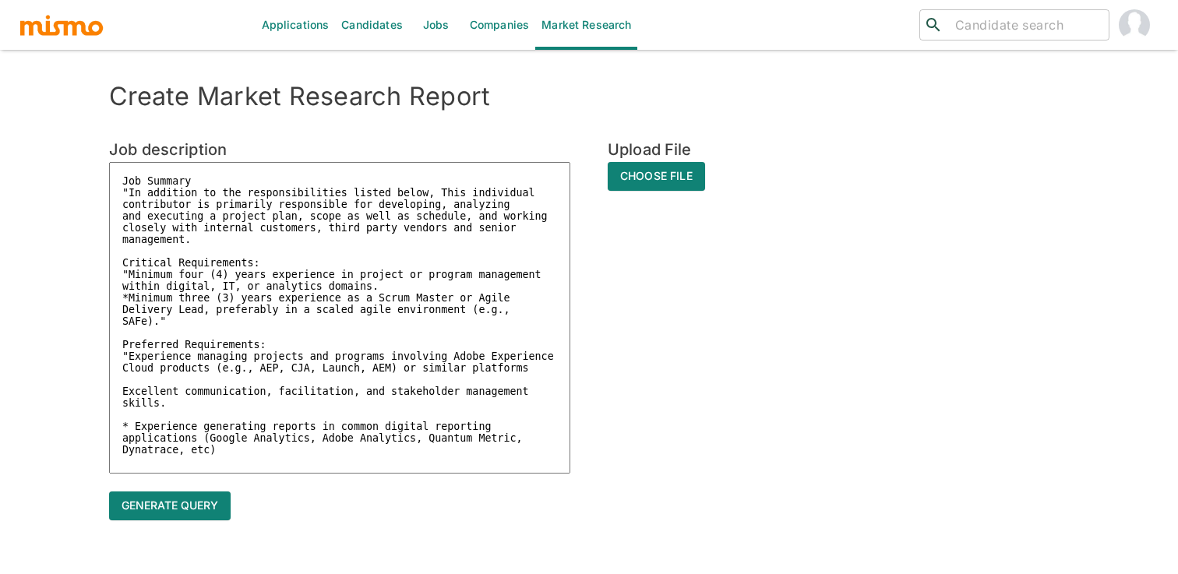
type textarea "Job Summary In addition to the responsibilities listed below, This individual c…"
type textarea "x"
click at [222, 239] on textarea "Job Summary In addition to the responsibilities listed below, This individual c…" at bounding box center [339, 318] width 461 height 312
click at [130, 356] on textarea "Job Summary In addition to the responsibilities listed below, This individual c…" at bounding box center [339, 318] width 461 height 312
type textarea "Job Summary In addition to the responsibilities listed below, This individual c…"
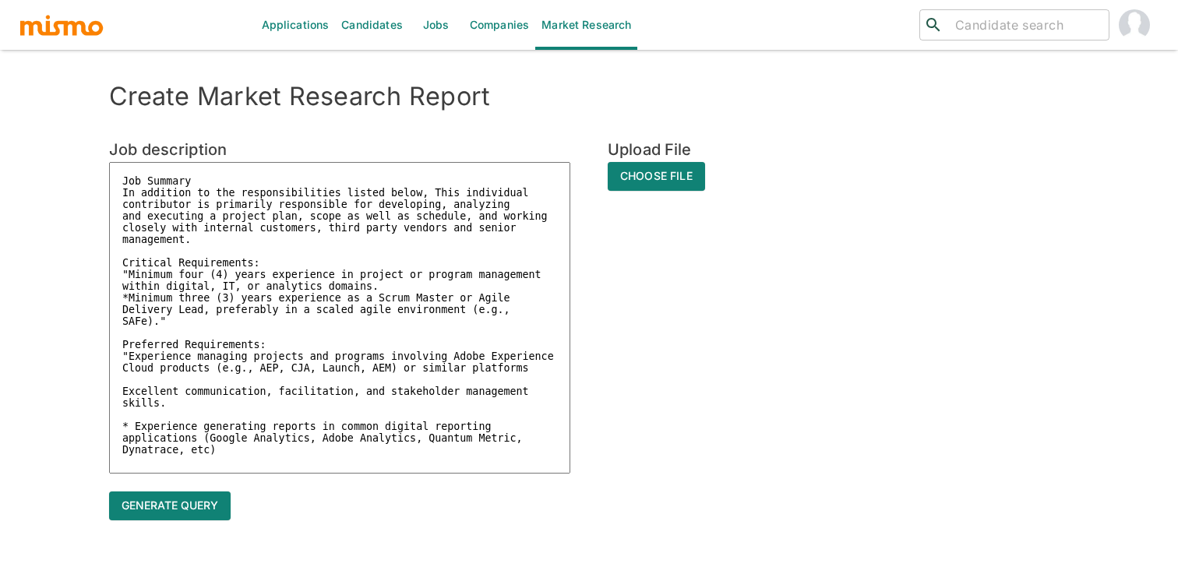
type textarea "x"
click at [132, 436] on textarea "Job Summary In addition to the responsibilities listed below, This individual c…" at bounding box center [339, 318] width 461 height 312
type textarea "Job Summary In addition to the responsibilities listed below, This individual c…"
type textarea "x"
type textarea "Job Summary In addition to the responsibilities listed below, This individual c…"
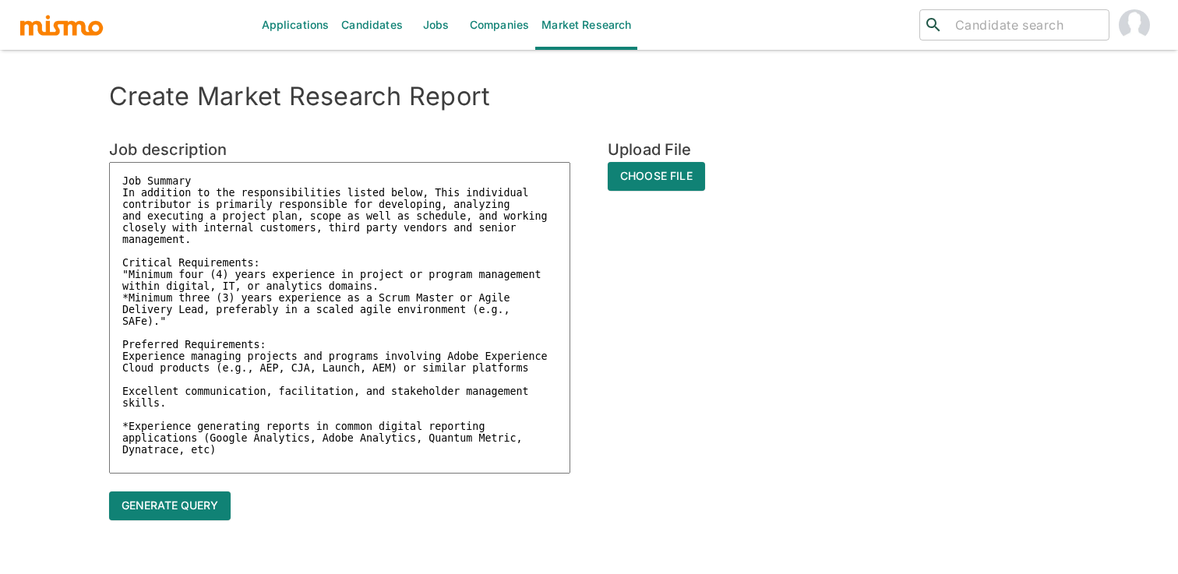
type textarea "x"
click at [309, 365] on textarea "Job Summary In addition to the responsibilities listed below, This individual c…" at bounding box center [339, 318] width 461 height 312
click at [181, 327] on textarea "Job Summary In addition to the responsibilities listed below, This individual c…" at bounding box center [339, 318] width 461 height 312
type textarea "Job Summary In addition to the responsibilities listed below, This individual c…"
type textarea "x"
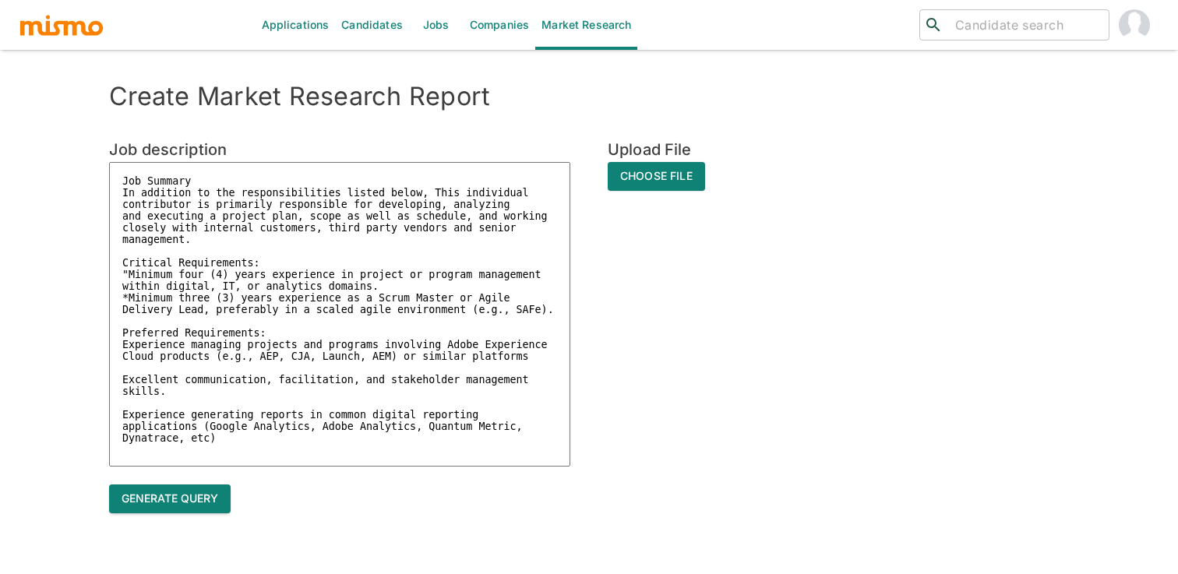
type textarea "Job Summary In addition to the responsibilities listed below, This individual c…"
click at [180, 508] on button "Generate query" at bounding box center [170, 499] width 122 height 29
type textarea "x"
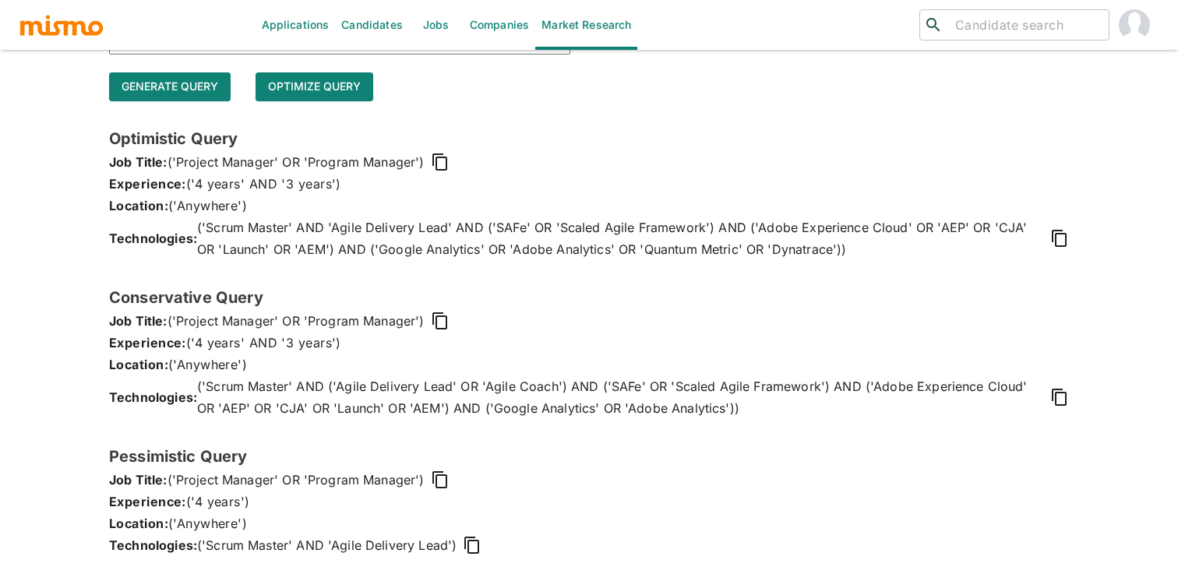
scroll to position [418, 0]
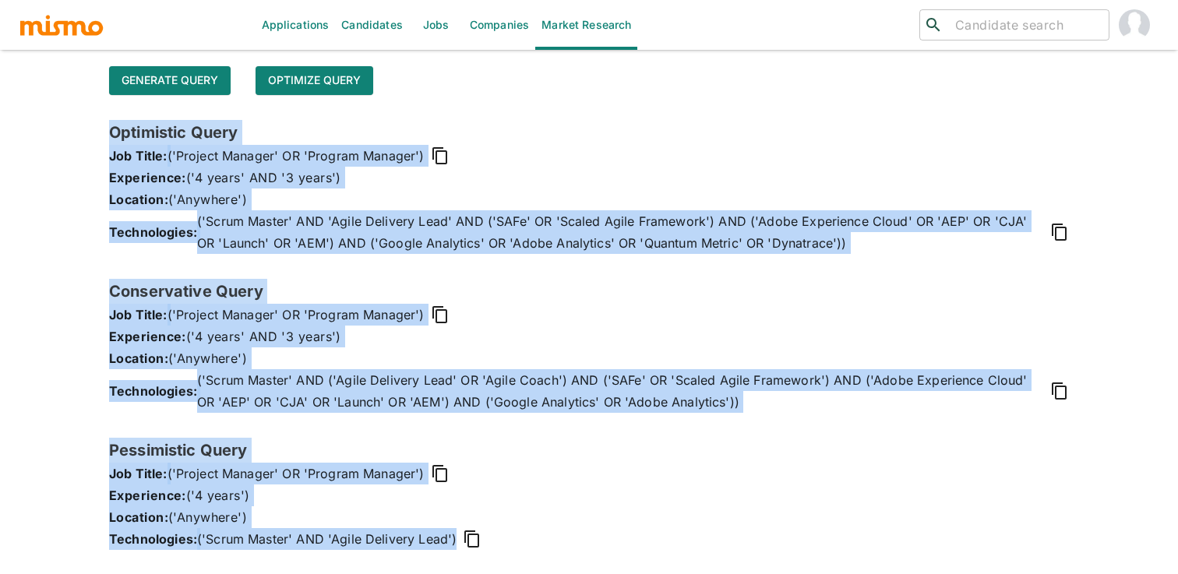
copy div "Optimistic Query Job Title: ('Project Manager' OR 'Program Manager') Experience…"
drag, startPoint x: 111, startPoint y: 131, endPoint x: 499, endPoint y: 539, distance: 563.2
click at [499, 539] on div "Optimistic Query Job Title: ('Project Manager' OR 'Program Manager') Experience…" at bounding box center [589, 347] width 960 height 455
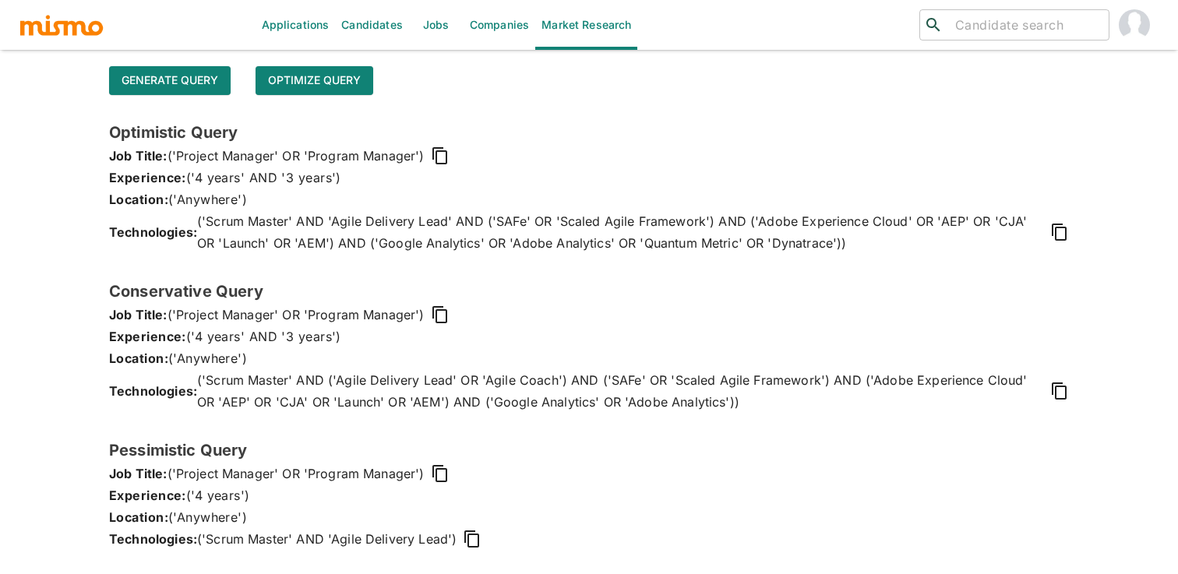
click at [712, 176] on p "Experience: ('4 years' AND '3 years')" at bounding box center [589, 178] width 960 height 22
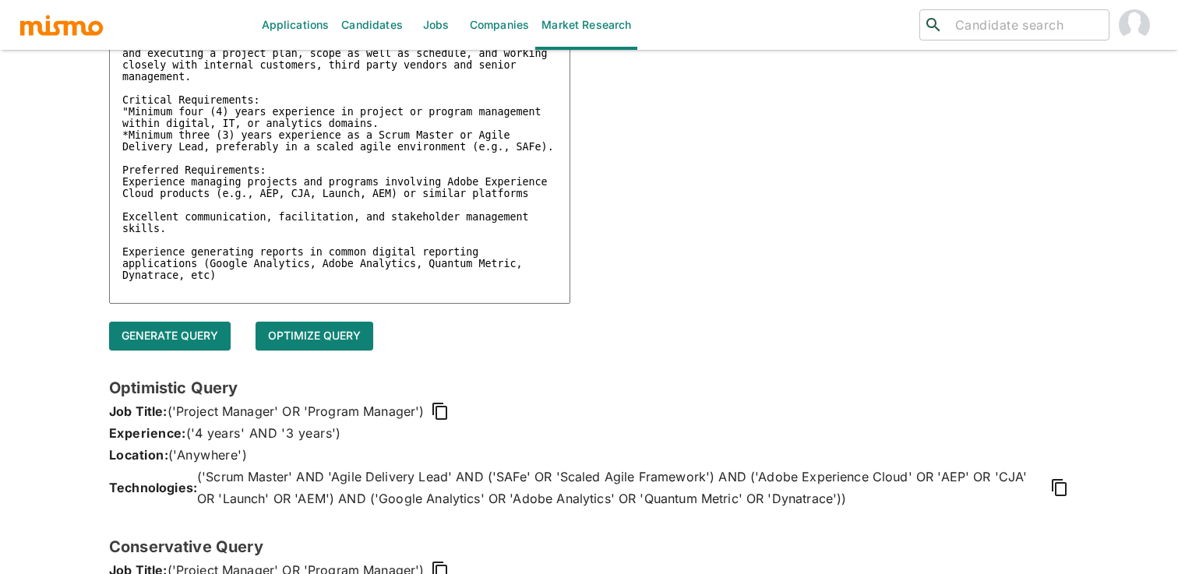
scroll to position [0, 0]
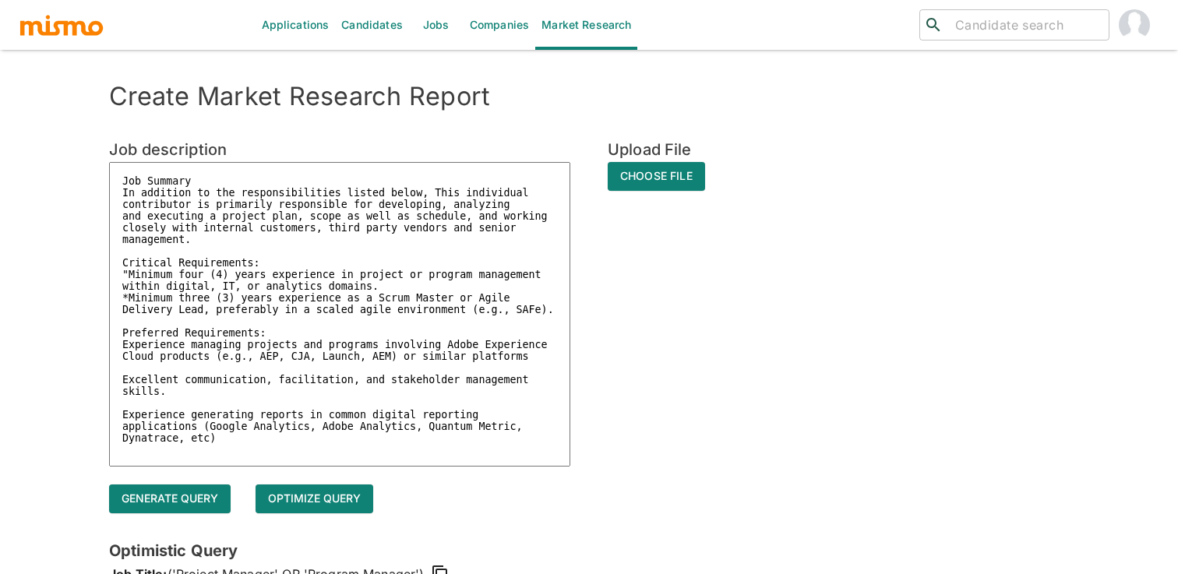
click at [345, 298] on textarea "Job Summary In addition to the responsibilities listed below, This individual c…" at bounding box center [339, 314] width 461 height 305
paste textarea ""In addition to the responsibilities listed below, This senior individual contr…"
type textarea "Job Summary "In addition to the responsibilities listed below, This senior indi…"
type textarea "x"
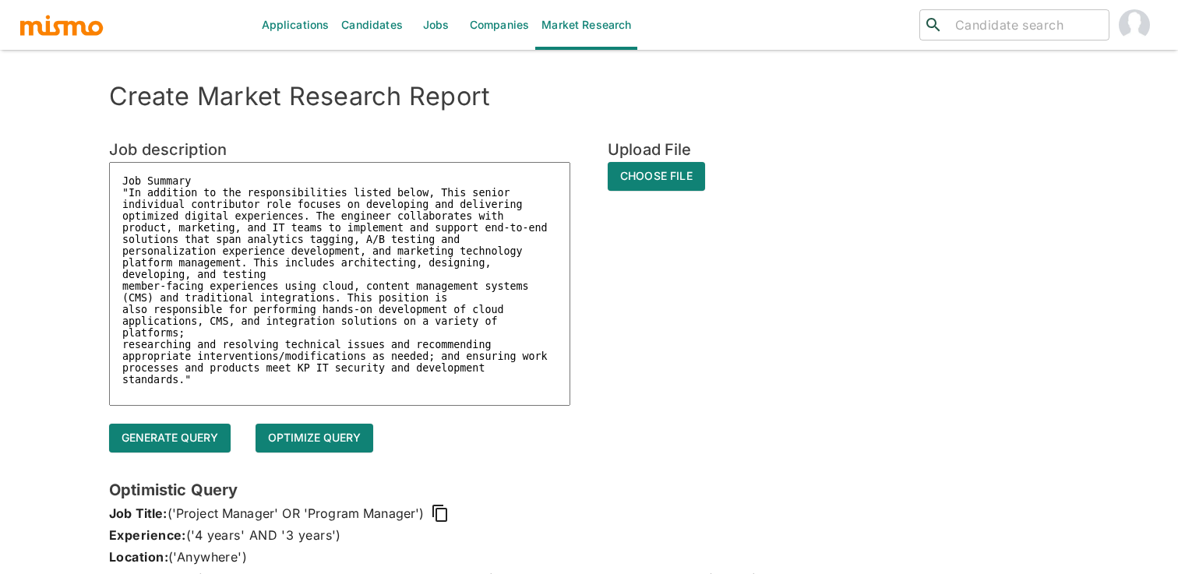
click at [127, 191] on textarea "Job Summary "In addition to the responsibilities listed below, This senior indi…" at bounding box center [339, 284] width 461 height 244
type textarea "Job Summary In addition to the responsibilities listed below, This senior indiv…"
type textarea "x"
click at [287, 272] on textarea "Job Summary In addition to the responsibilities listed below, This senior indiv…" at bounding box center [339, 284] width 461 height 244
type textarea "Job Summary In addition to the responsibilities listed below, This senior indiv…"
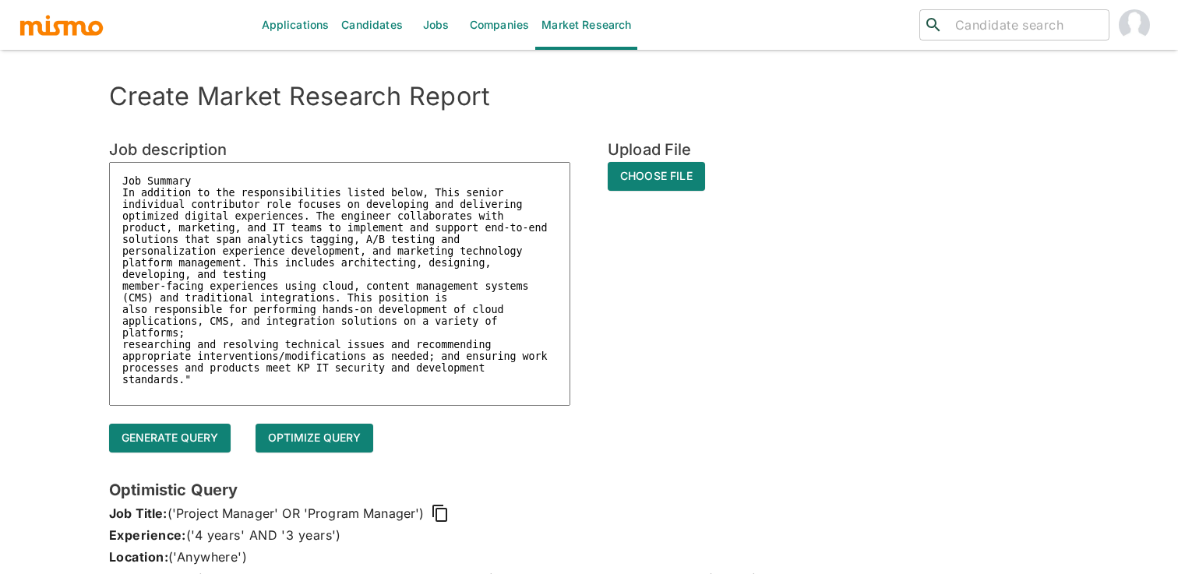
type textarea "x"
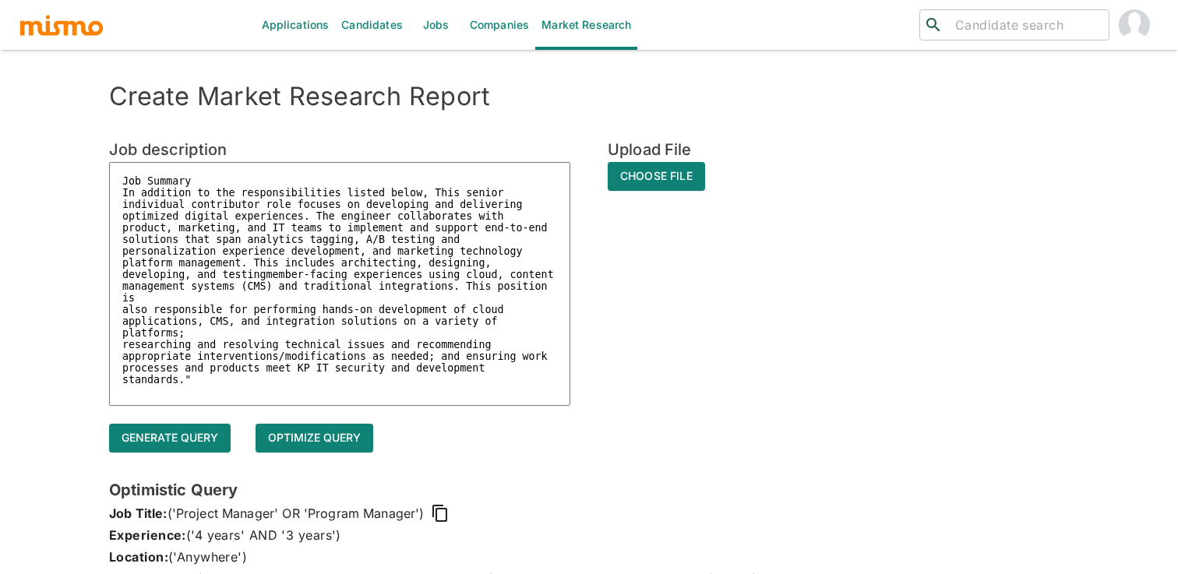
type textarea "Job Summary In addition to the responsibilities listed below, This senior indiv…"
type textarea "x"
click at [360, 301] on textarea "Job Summary In addition to the responsibilities listed below, This senior indiv…" at bounding box center [339, 284] width 461 height 244
type textarea "Job Summary In addition to the responsibilities listed below, This senior indiv…"
type textarea "x"
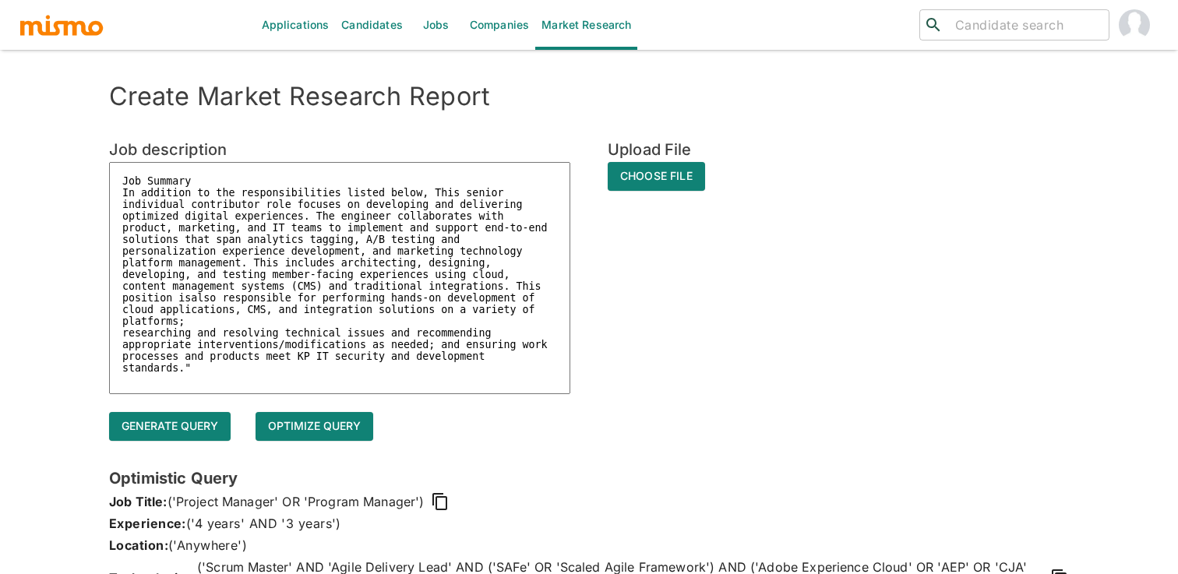
type textarea "Job Summary In addition to the responsibilities listed below, This senior indiv…"
type textarea "x"
click at [365, 321] on textarea "Job Summary In addition to the responsibilities listed below, This senior indiv…" at bounding box center [339, 278] width 461 height 232
type textarea "Job Summary In addition to the responsibilities listed below, This senior indiv…"
type textarea "x"
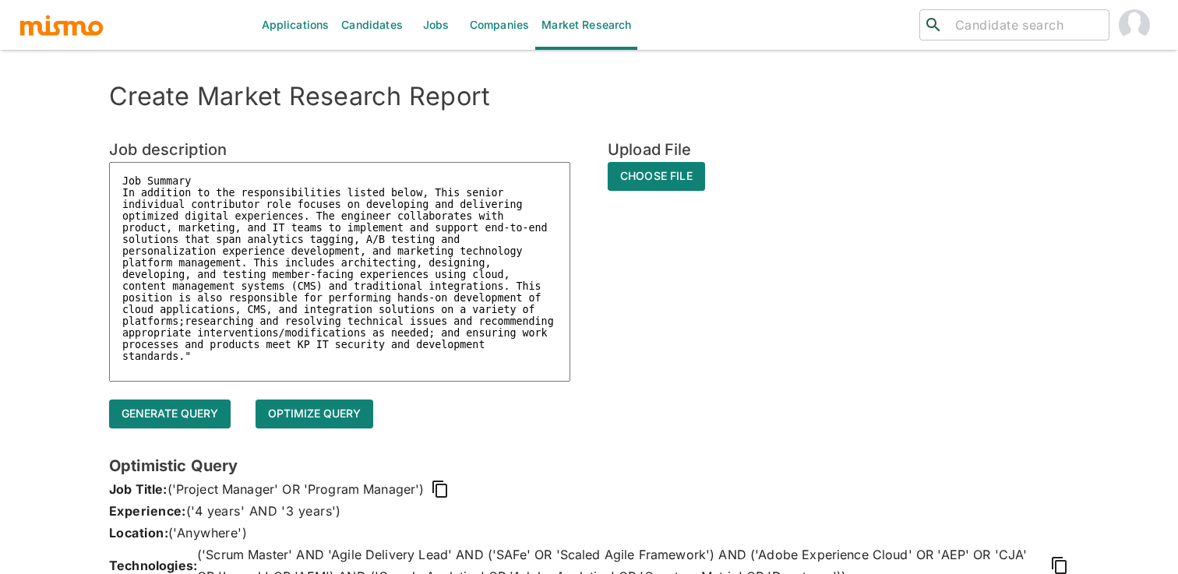
type textarea "Job Summary In addition to the responsibilities listed below, This senior indiv…"
type textarea "x"
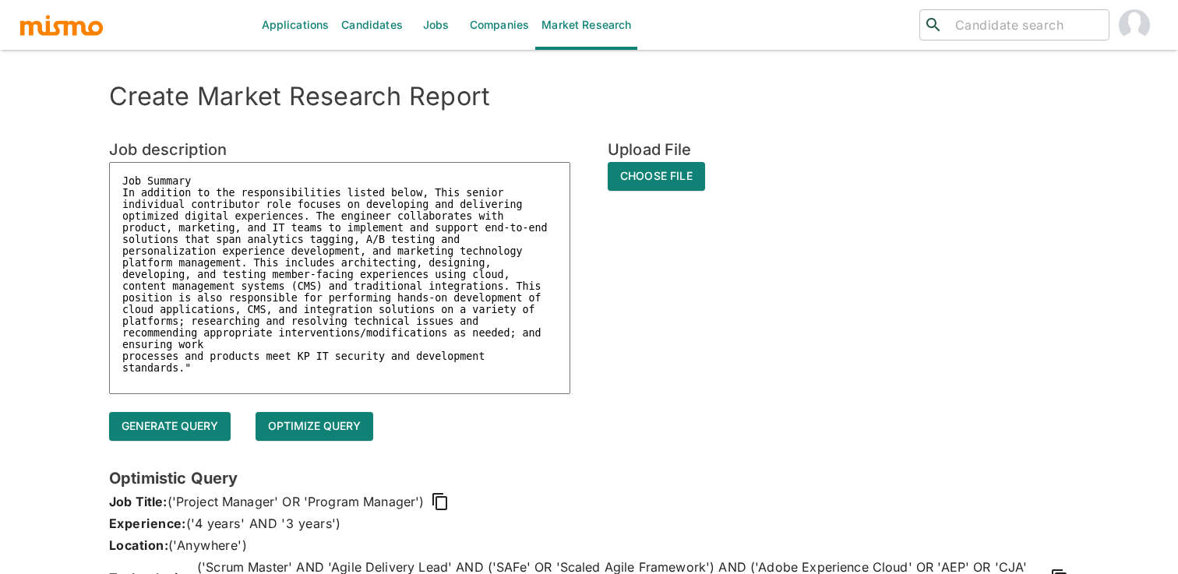
click at [291, 383] on textarea "Job Summary In addition to the responsibilities listed below, This senior indiv…" at bounding box center [339, 278] width 461 height 232
type textarea "Job Summary In addition to the responsibilities listed below, This senior indiv…"
type textarea "x"
type textarea "Job Summary In addition to the responsibilities listed below, This senior indiv…"
type textarea "x"
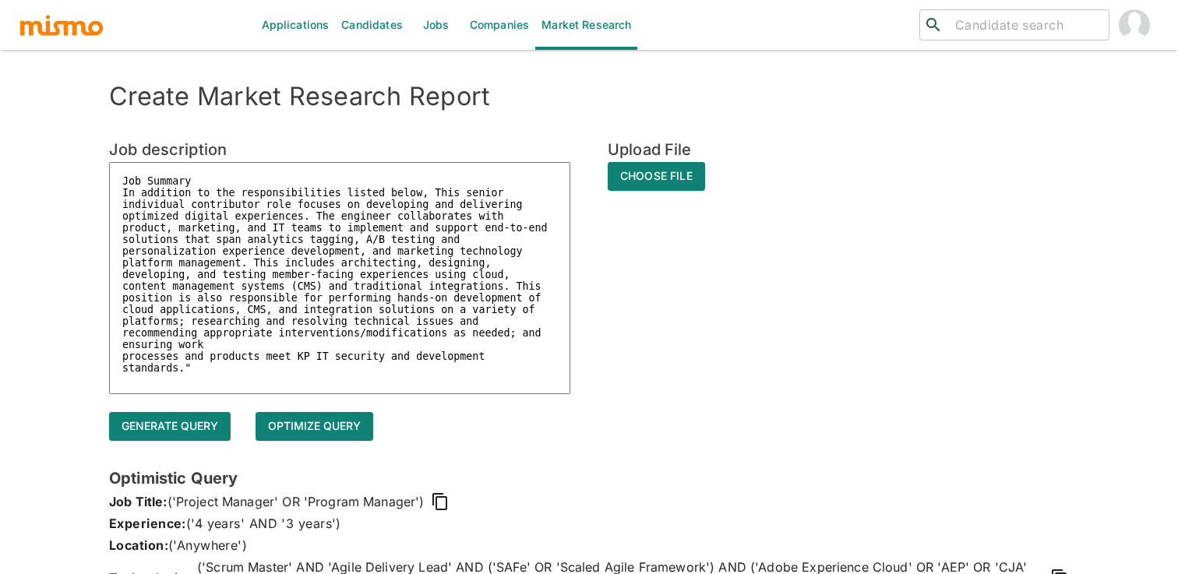
type textarea "Job Summary In addition to the responsibilities listed below, This senior indiv…"
type textarea "x"
type textarea "Job Summary In addition to the responsibilities listed below, This senior indiv…"
type textarea "x"
type textarea "Job Summary In addition to the responsibilities listed below, This senior indiv…"
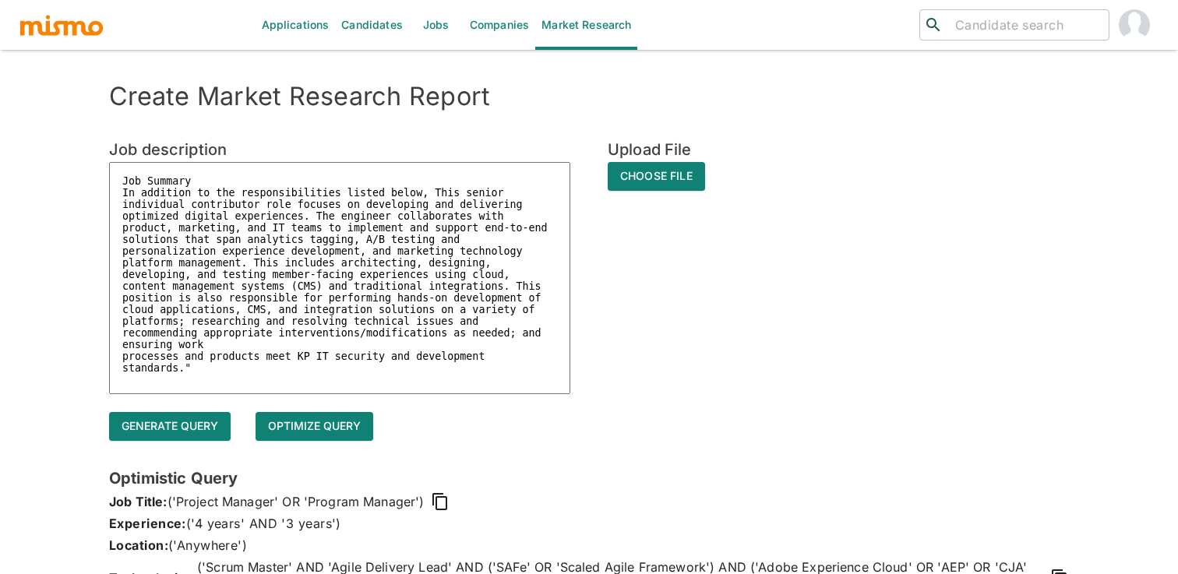
type textarea "x"
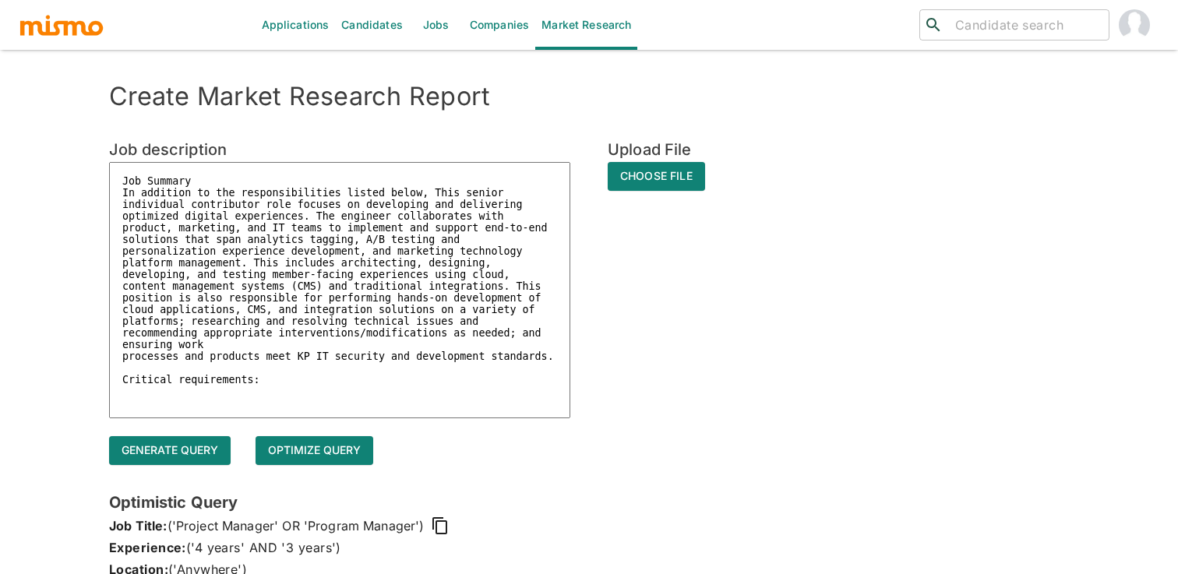
paste textarea ""Minimum three (3) year experience working with web application frameworks (e.g…"
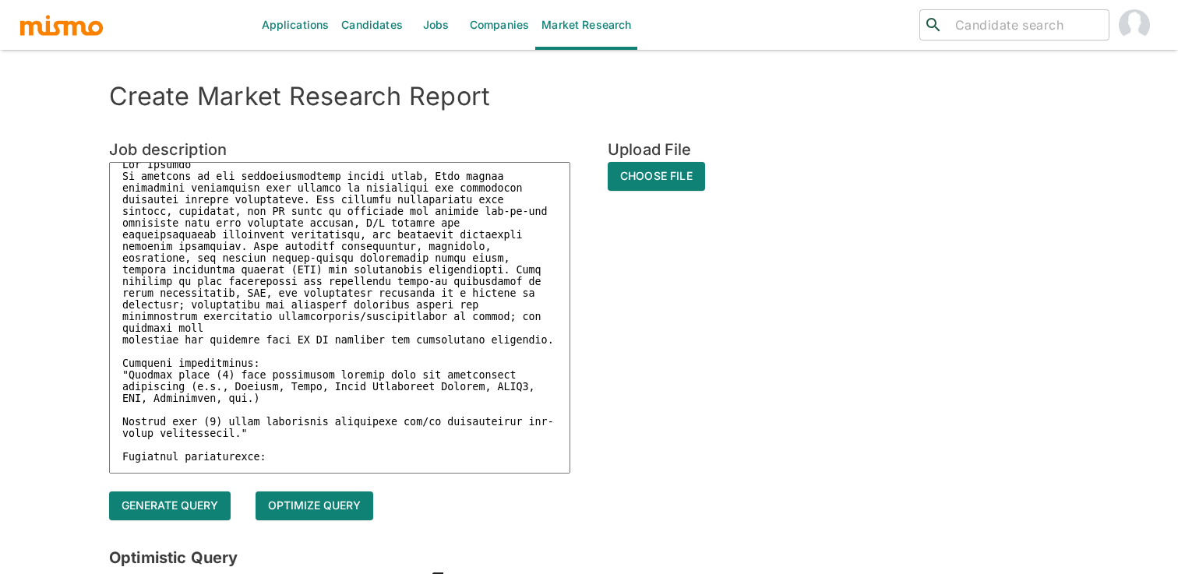
scroll to position [28, 0]
paste textarea ""3+ years experience developing and managing SiteSpect platform (or similar app…"
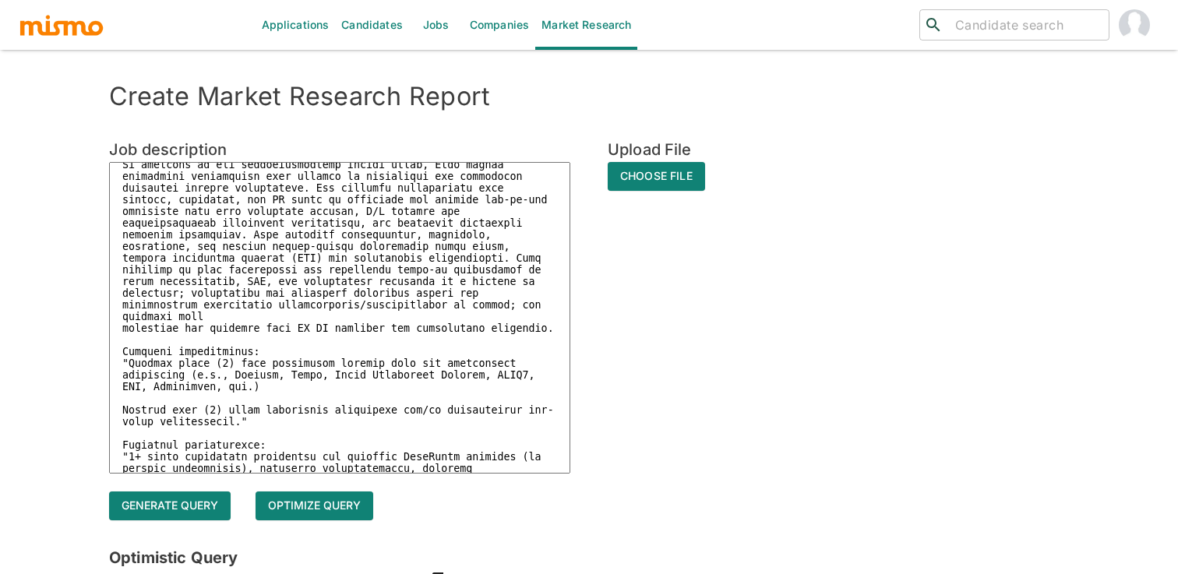
scroll to position [149, 0]
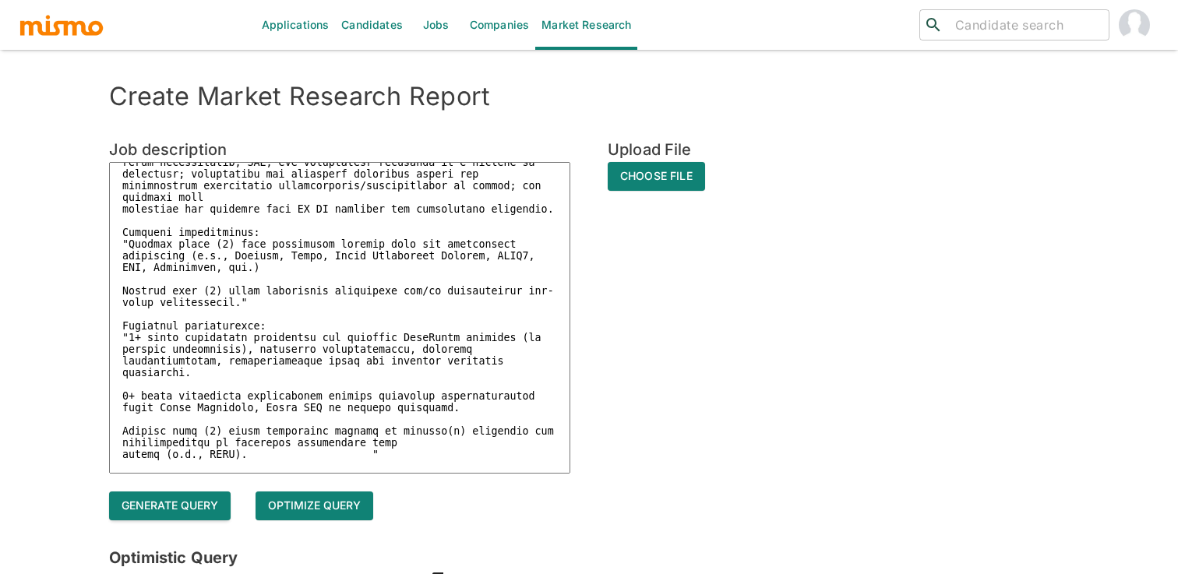
click at [199, 506] on button "Generate query" at bounding box center [170, 506] width 122 height 29
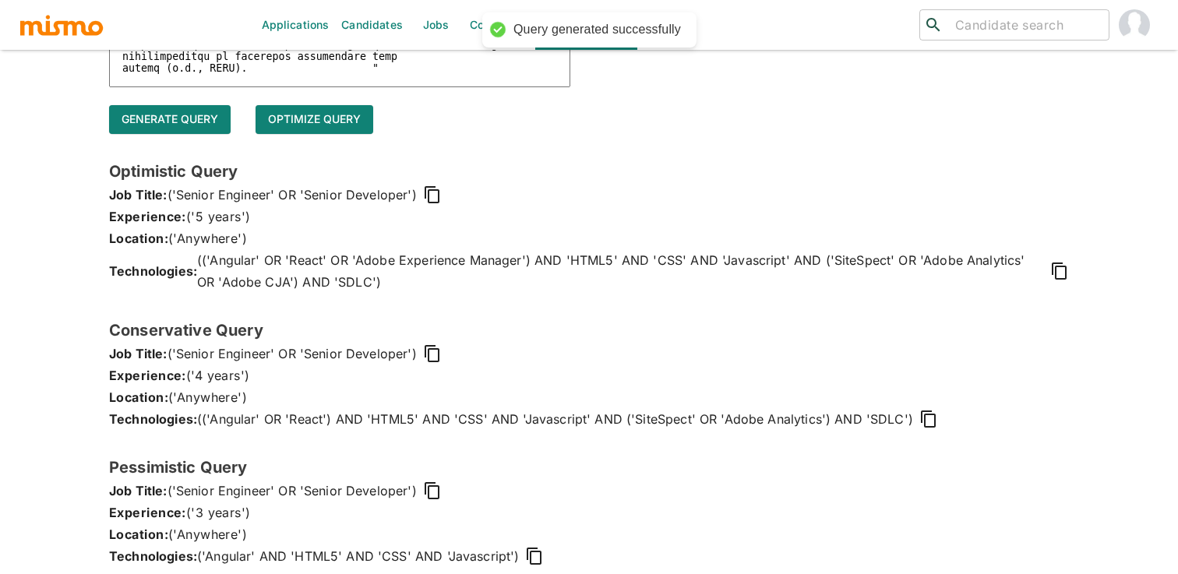
scroll to position [404, 0]
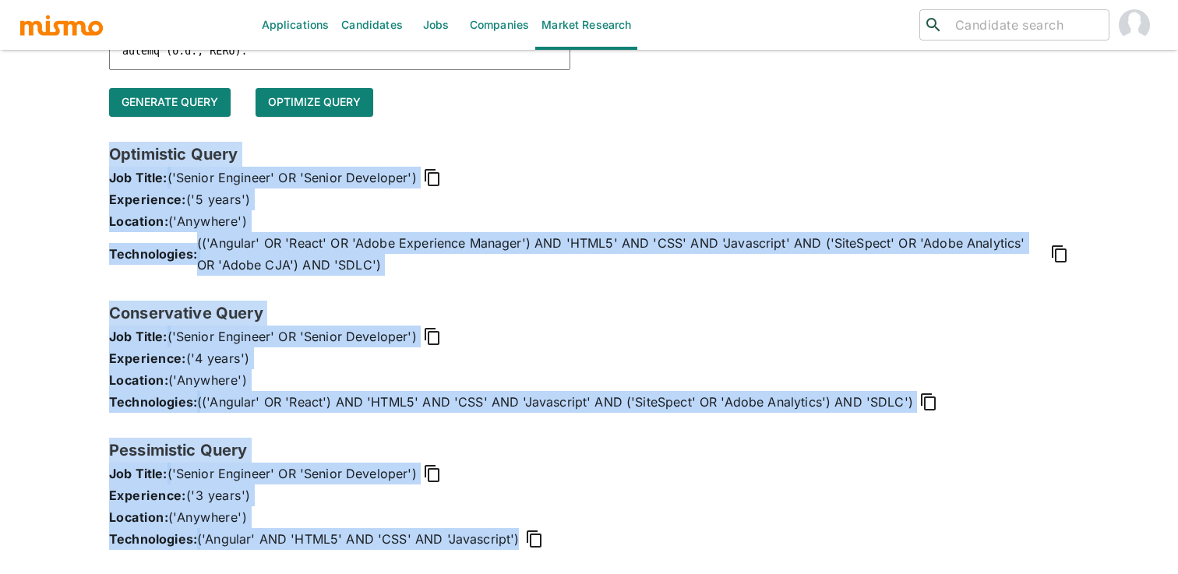
drag, startPoint x: 110, startPoint y: 153, endPoint x: 522, endPoint y: 542, distance: 566.6
click at [522, 542] on div "Optimistic Query Job Title: ('Senior Engineer' OR 'Senior Developer') Experienc…" at bounding box center [589, 358] width 960 height 433
copy div "Optimistic Query Job Title: ('Senior Engineer' OR 'Senior Developer') Experienc…"
